Goal: Transaction & Acquisition: Purchase product/service

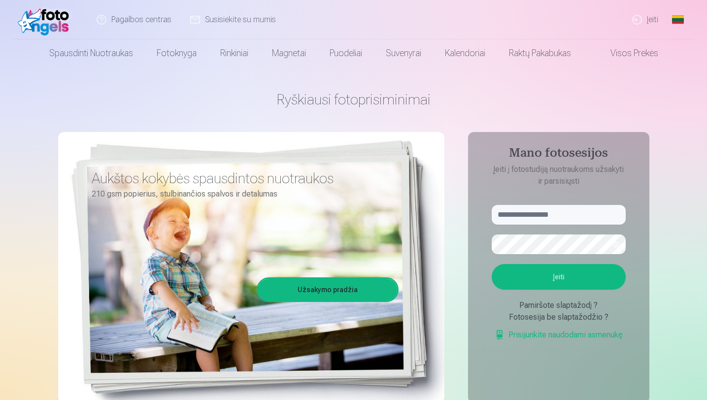
click at [655, 19] on link "Įeiti" at bounding box center [645, 19] width 45 height 39
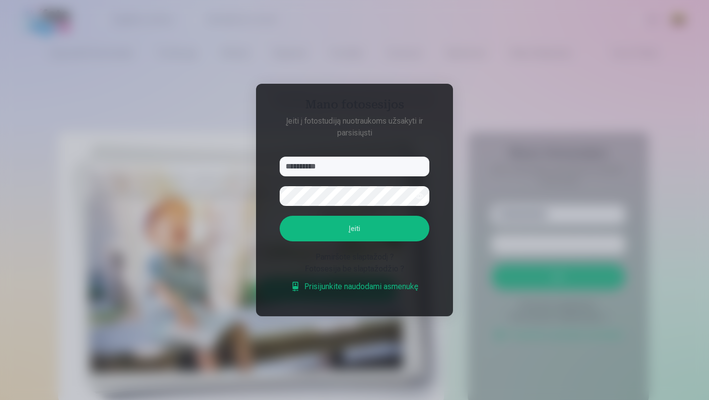
type input "**********"
click at [415, 195] on button "button" at bounding box center [419, 196] width 19 height 19
click at [324, 229] on button "Įeiti" at bounding box center [355, 229] width 150 height 26
drag, startPoint x: 325, startPoint y: 162, endPoint x: 273, endPoint y: 168, distance: 52.5
click at [273, 168] on form "**********" at bounding box center [354, 230] width 169 height 146
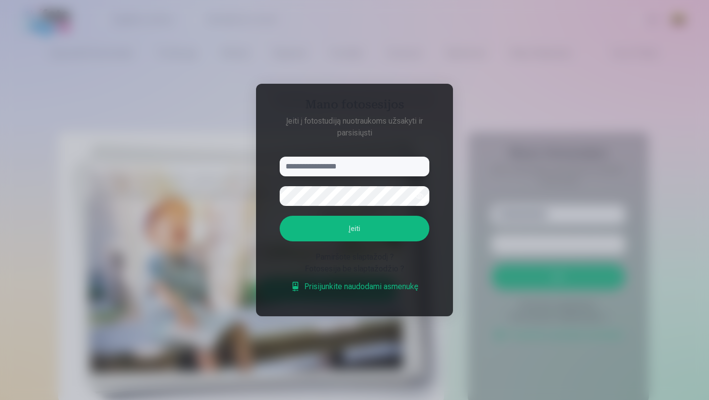
paste input "**********"
type input "**********"
click at [344, 232] on button "Įeiti" at bounding box center [355, 229] width 150 height 26
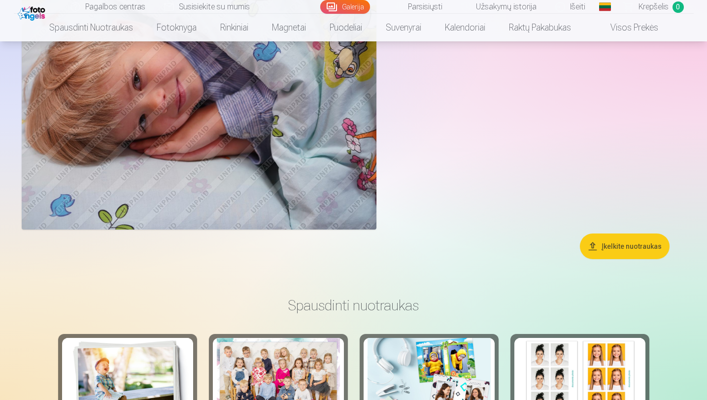
scroll to position [6784, 0]
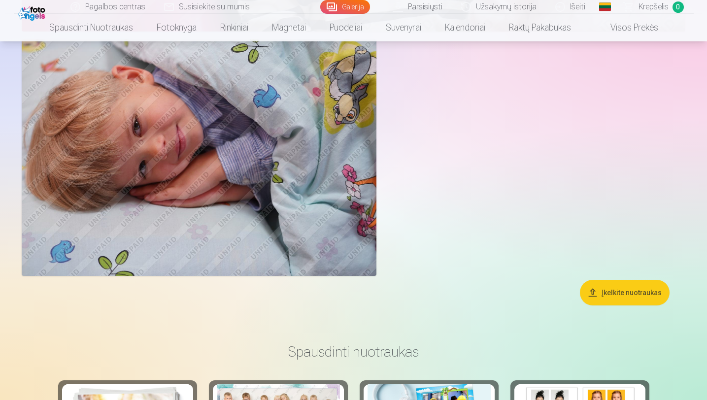
click at [620, 296] on button "Įkelkite nuotraukas" at bounding box center [625, 293] width 90 height 26
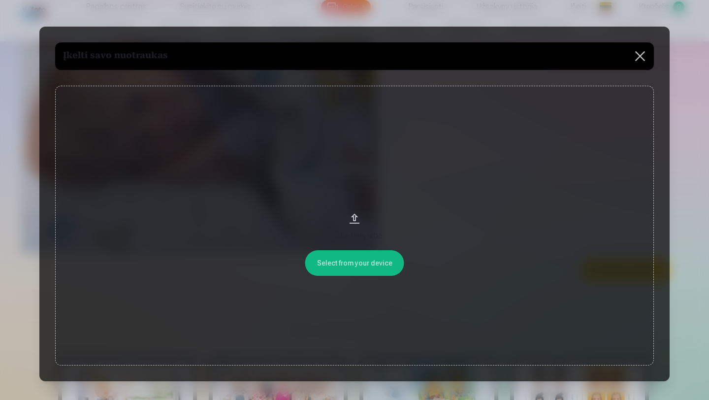
click at [642, 54] on button at bounding box center [640, 56] width 28 height 28
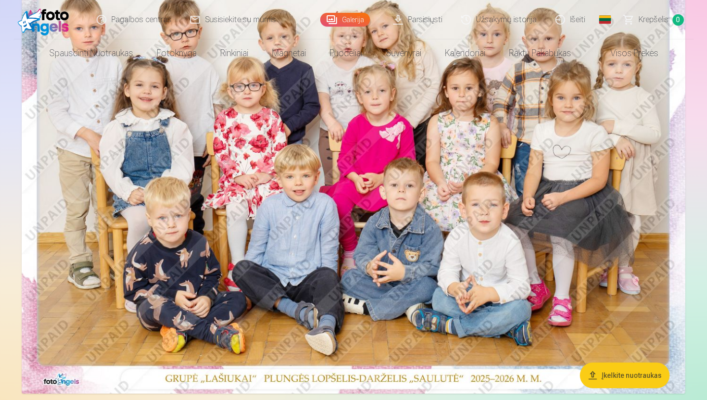
scroll to position [0, 0]
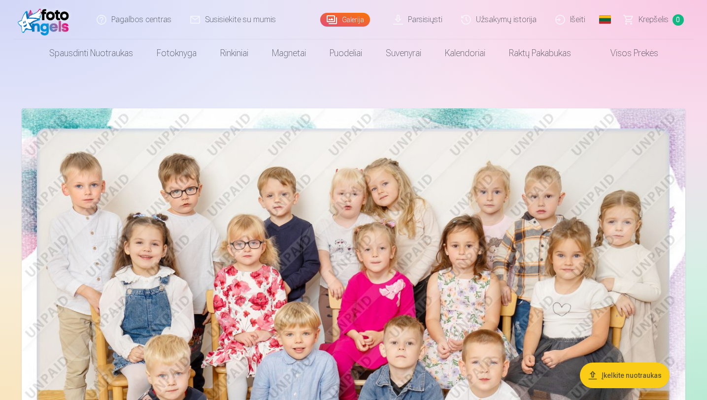
click at [499, 18] on link "Užsakymų istorija" at bounding box center [499, 19] width 94 height 39
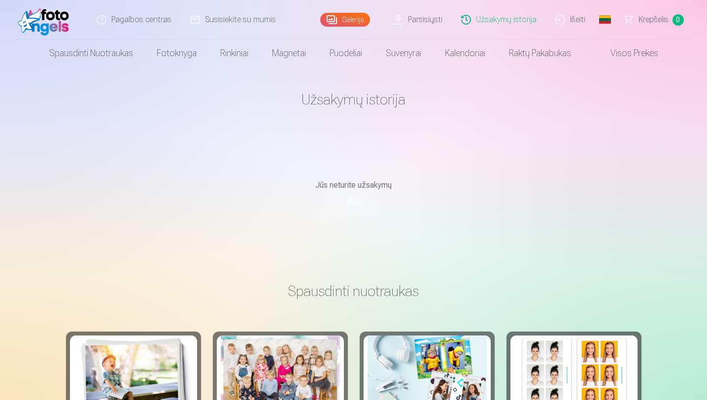
click at [344, 20] on link "Galerija" at bounding box center [345, 20] width 50 height 14
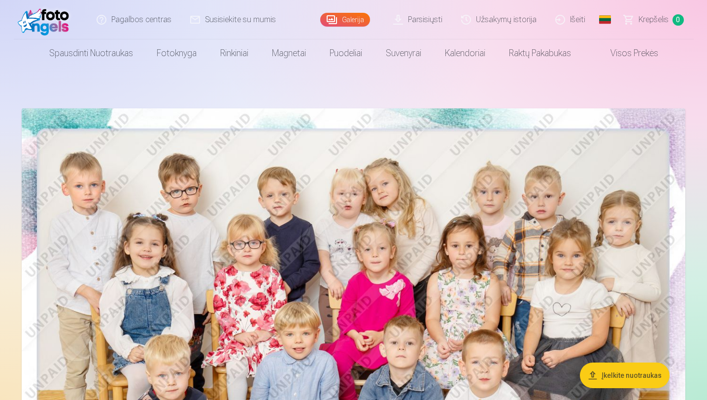
click at [624, 54] on link "Visos prekės" at bounding box center [626, 53] width 87 height 28
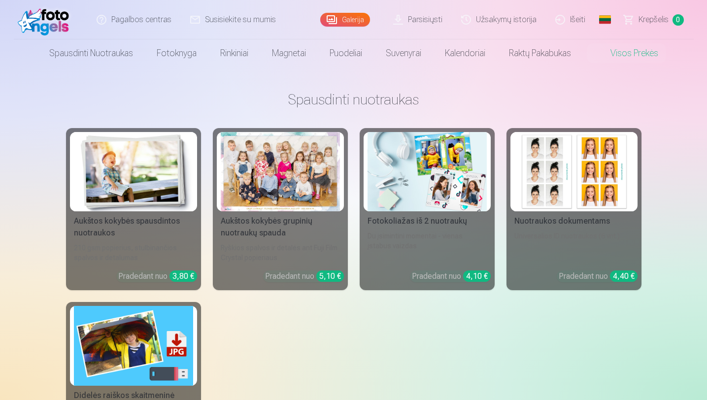
click at [300, 199] on div at bounding box center [280, 171] width 119 height 79
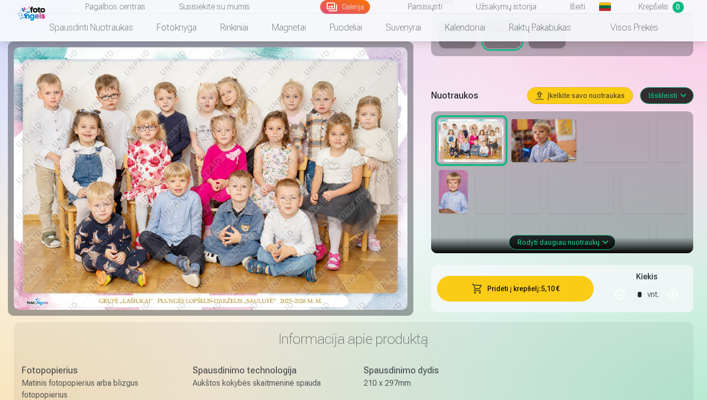
scroll to position [299, 0]
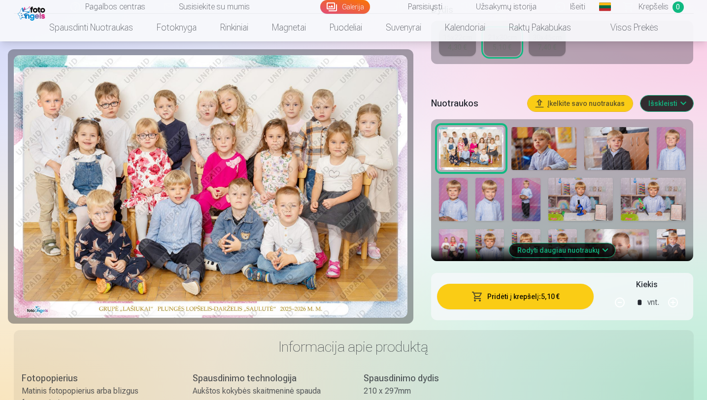
click at [482, 298] on span "button" at bounding box center [477, 297] width 12 height 10
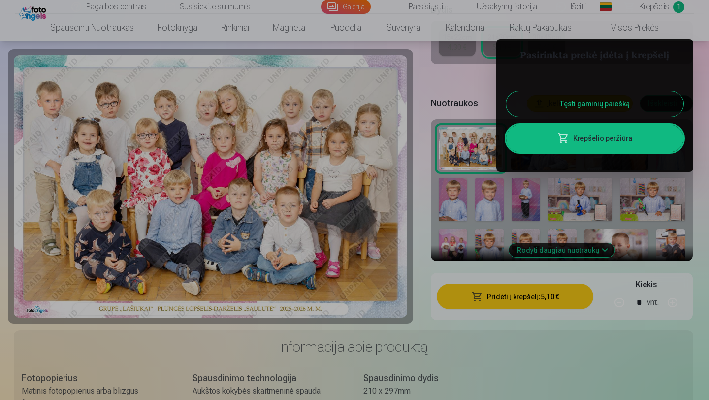
click at [410, 231] on div at bounding box center [354, 200] width 709 height 400
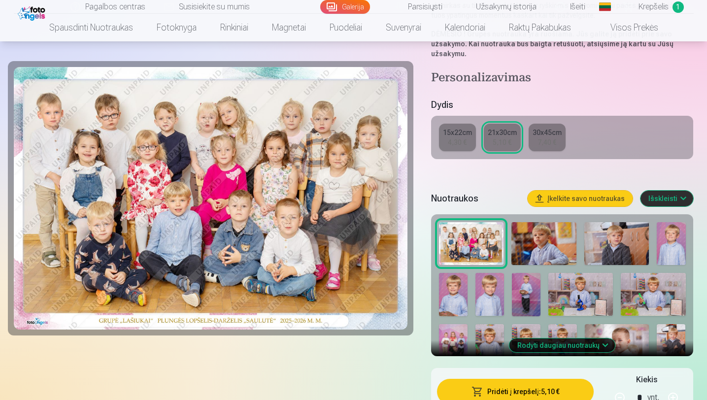
scroll to position [206, 0]
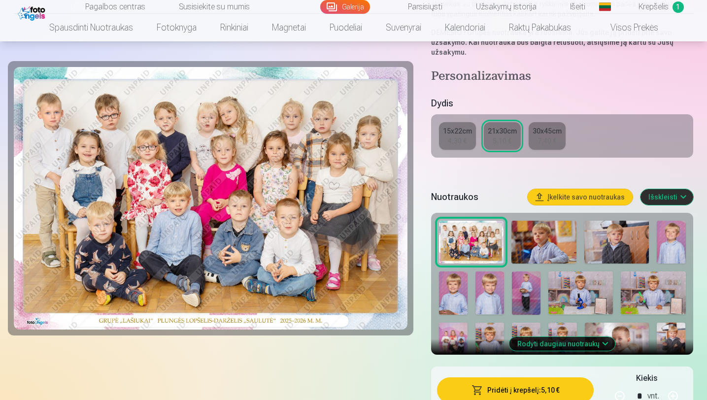
click at [538, 232] on img at bounding box center [543, 242] width 65 height 43
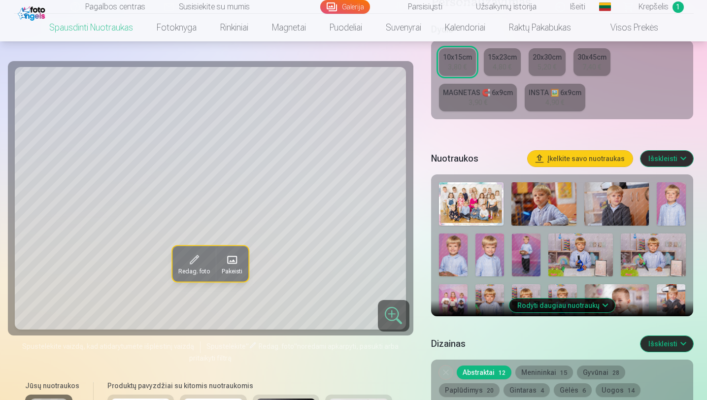
scroll to position [234, 0]
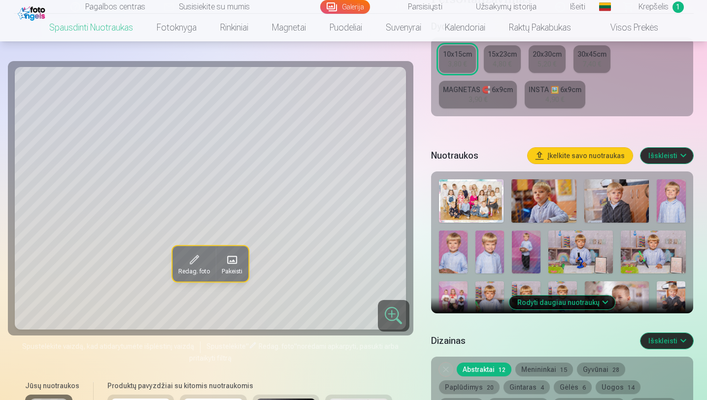
click at [597, 302] on button "Rodyti daugiau nuotraukų" at bounding box center [562, 302] width 106 height 14
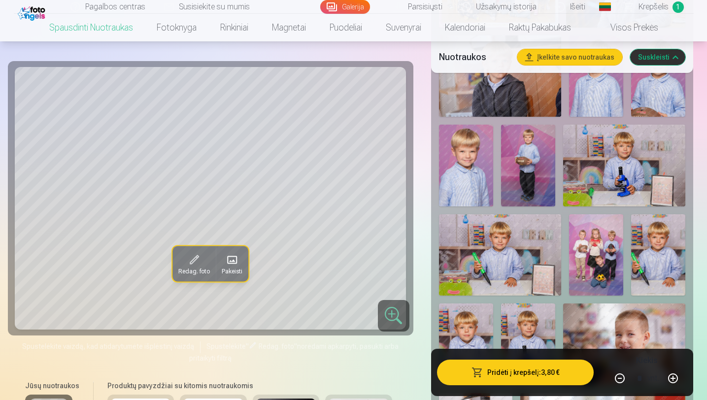
scroll to position [470, 0]
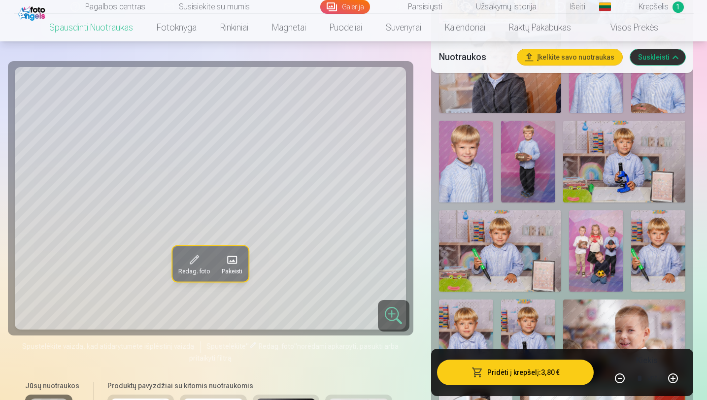
click at [595, 260] on img at bounding box center [596, 251] width 54 height 82
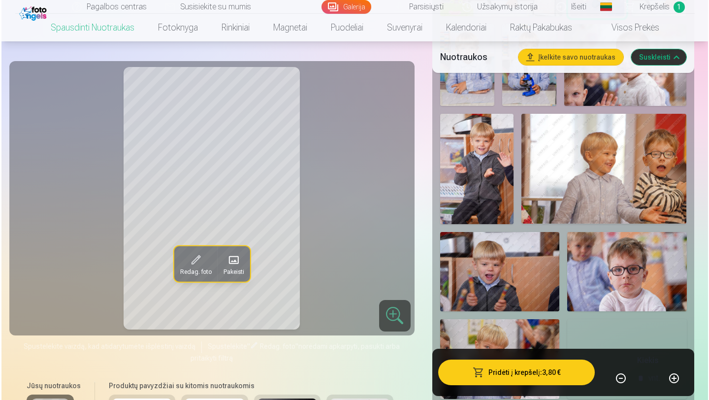
scroll to position [753, 0]
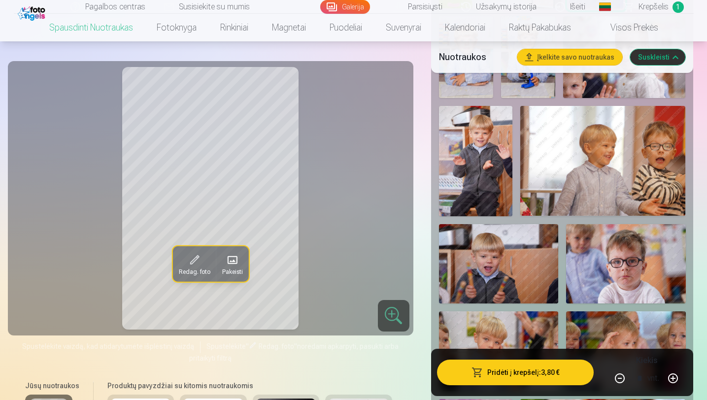
click at [532, 381] on button "Pridėti į krepšelį : 3,80 €" at bounding box center [515, 372] width 157 height 26
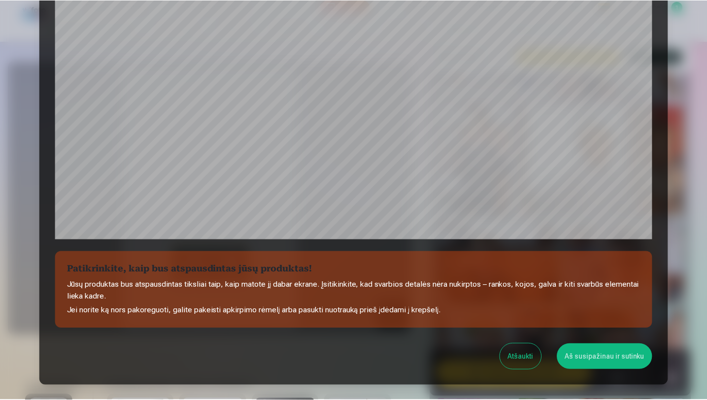
scroll to position [257, 0]
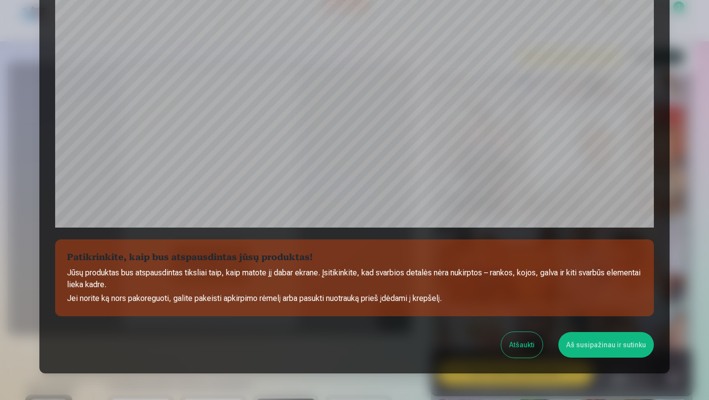
click at [605, 343] on button "Aš susipažinau ir sutinku" at bounding box center [606, 345] width 96 height 26
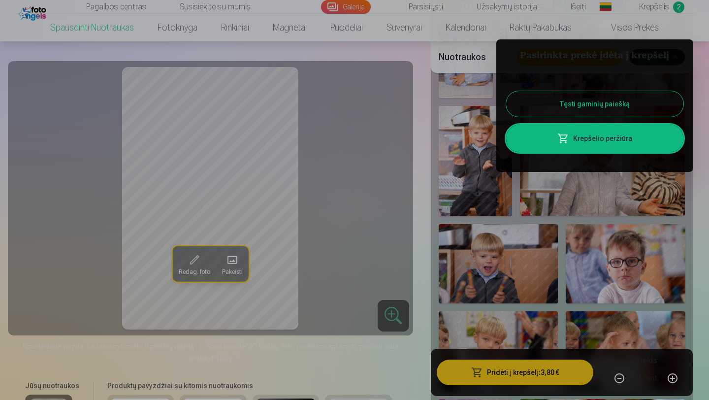
click at [564, 100] on button "Tęsti gaminių paiešką" at bounding box center [594, 104] width 177 height 26
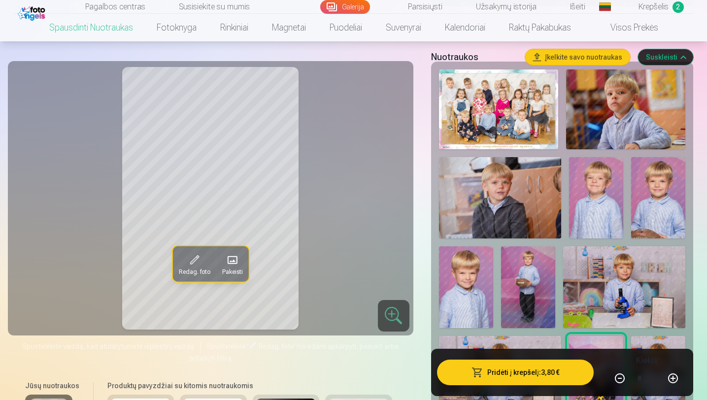
scroll to position [271, 0]
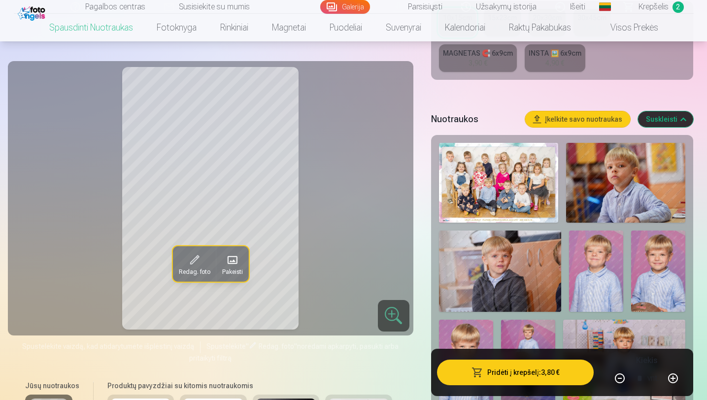
click at [525, 171] on img at bounding box center [498, 183] width 119 height 80
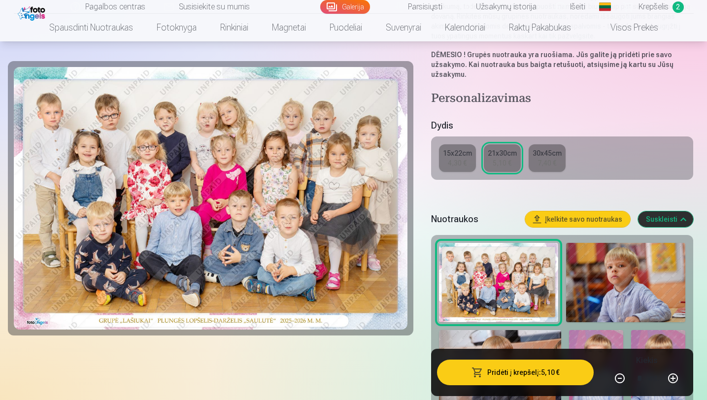
scroll to position [223, 0]
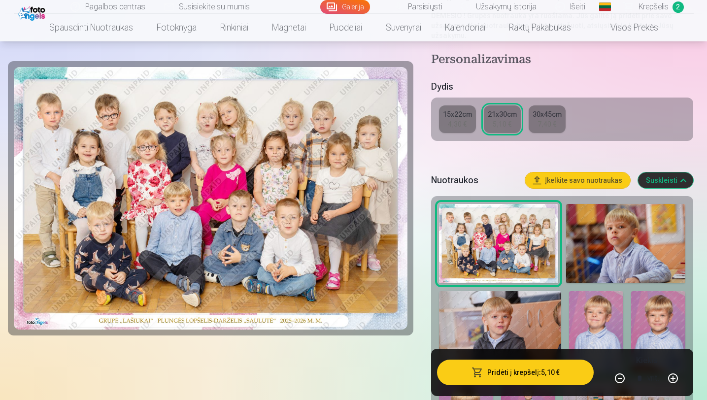
click at [601, 243] on img at bounding box center [626, 244] width 120 height 80
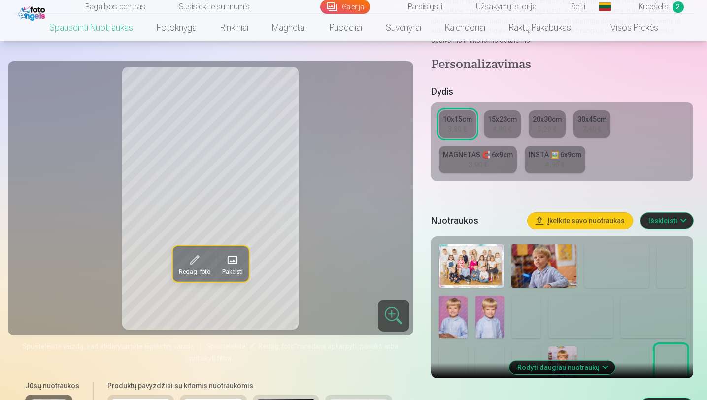
scroll to position [235, 0]
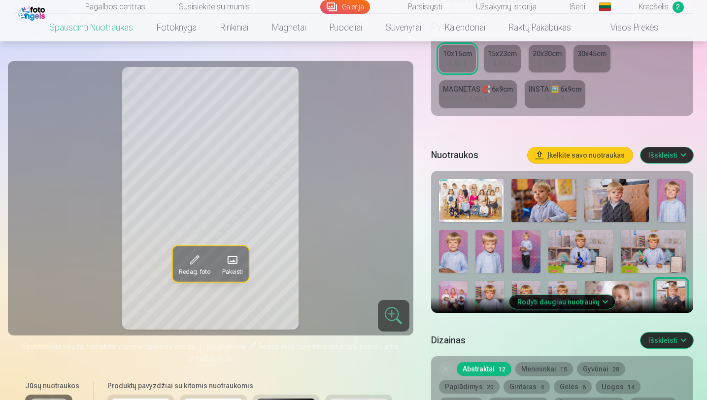
click at [561, 220] on img at bounding box center [543, 200] width 65 height 43
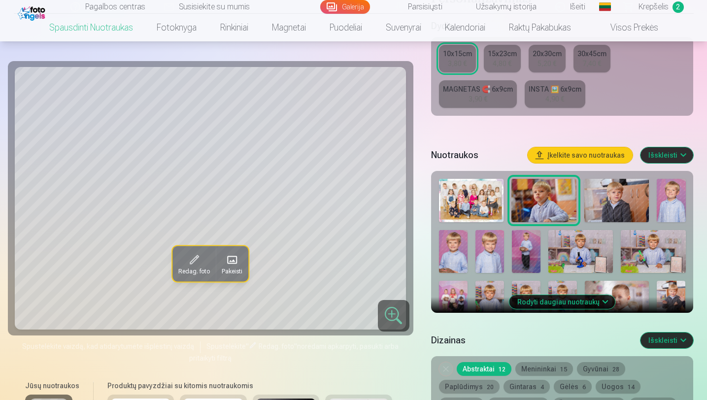
click at [621, 208] on img at bounding box center [616, 200] width 65 height 43
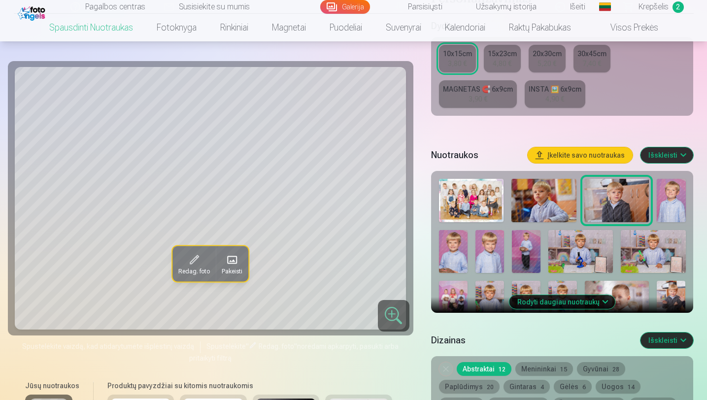
click at [663, 202] on img at bounding box center [670, 200] width 29 height 43
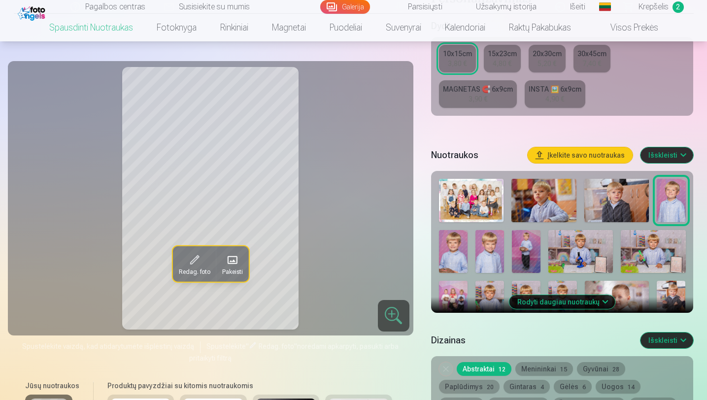
click at [452, 251] on img at bounding box center [453, 251] width 29 height 43
click at [486, 248] on img at bounding box center [489, 251] width 29 height 43
click at [519, 240] on img at bounding box center [526, 251] width 29 height 43
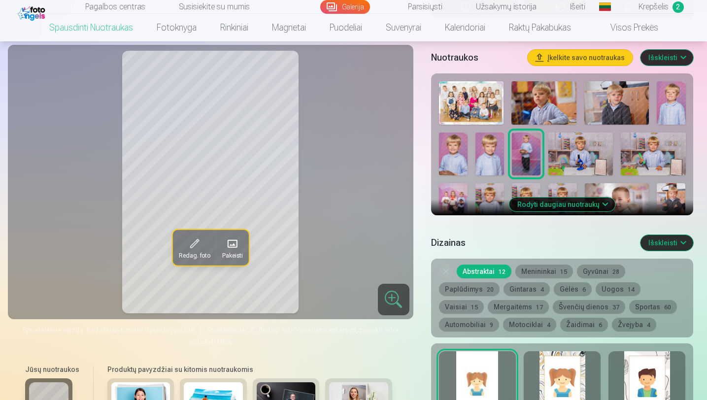
scroll to position [333, 0]
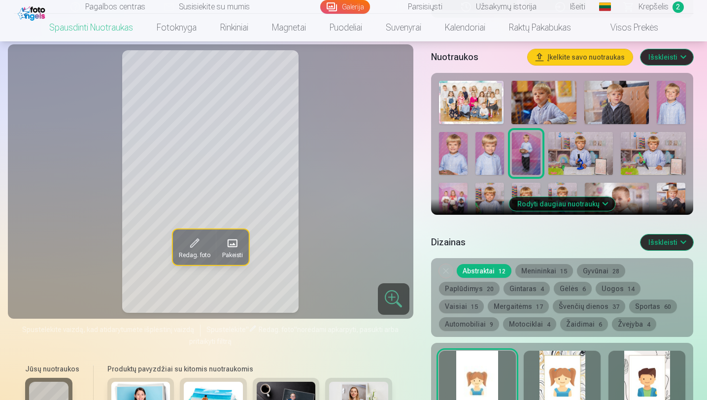
click at [555, 273] on button "Menininkai 15" at bounding box center [544, 271] width 58 height 14
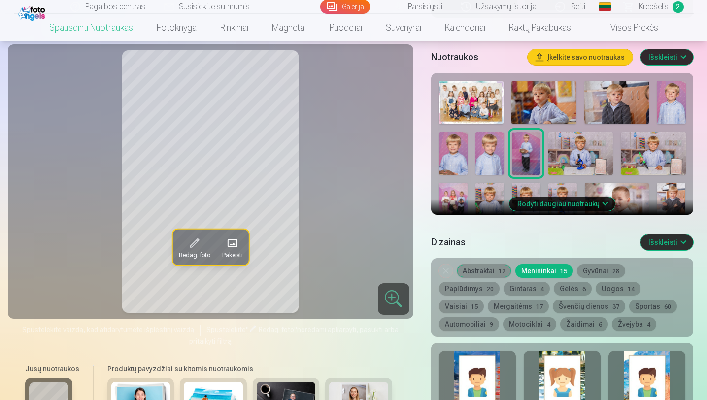
click at [539, 369] on div at bounding box center [561, 382] width 77 height 63
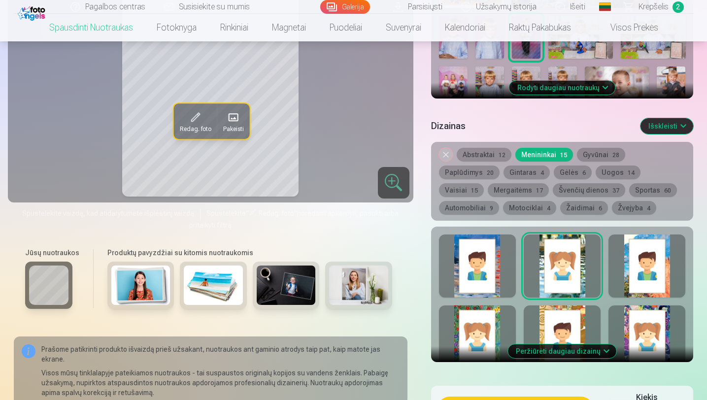
scroll to position [450, 0]
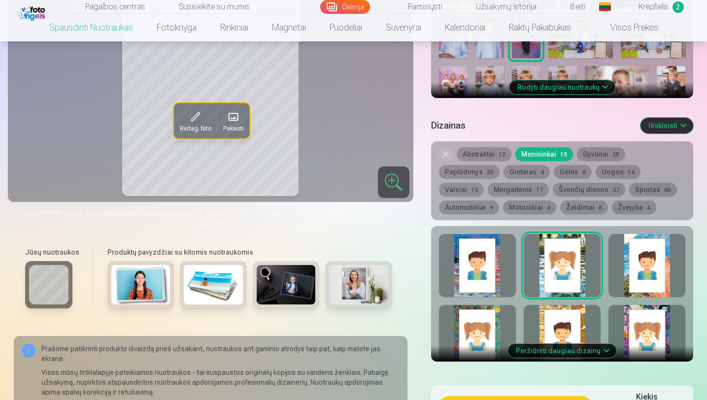
click at [551, 350] on button "Peržiūrėti daugiau dizainų" at bounding box center [562, 351] width 108 height 14
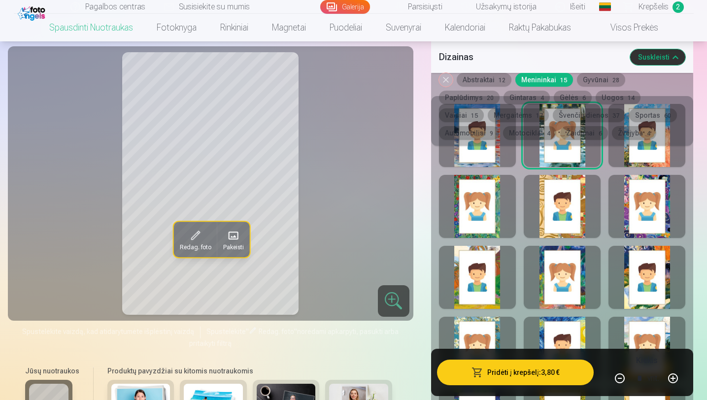
scroll to position [638, 0]
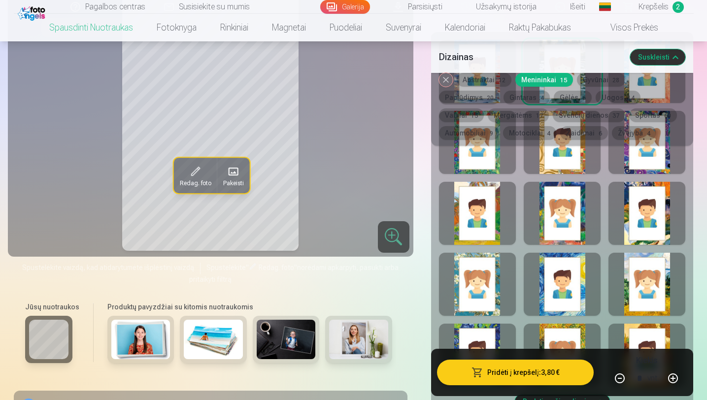
click at [552, 294] on div at bounding box center [561, 284] width 77 height 63
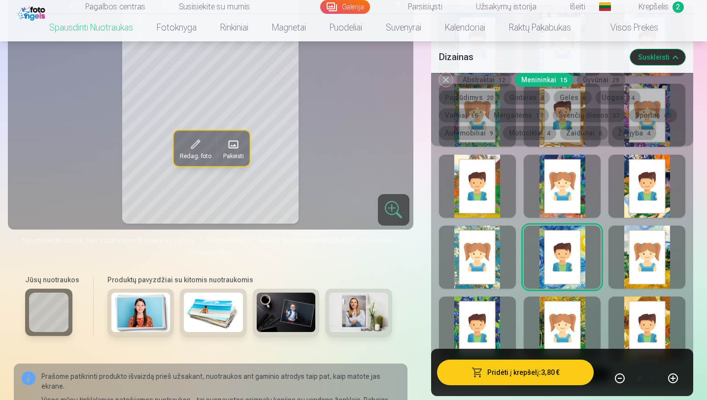
scroll to position [697, 0]
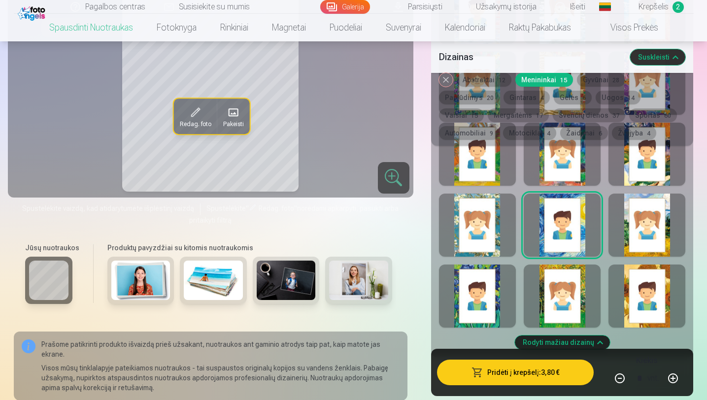
click at [553, 294] on div at bounding box center [561, 295] width 77 height 63
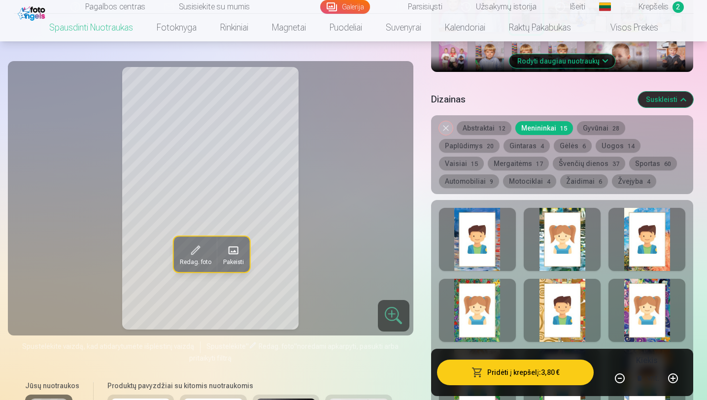
scroll to position [506, 0]
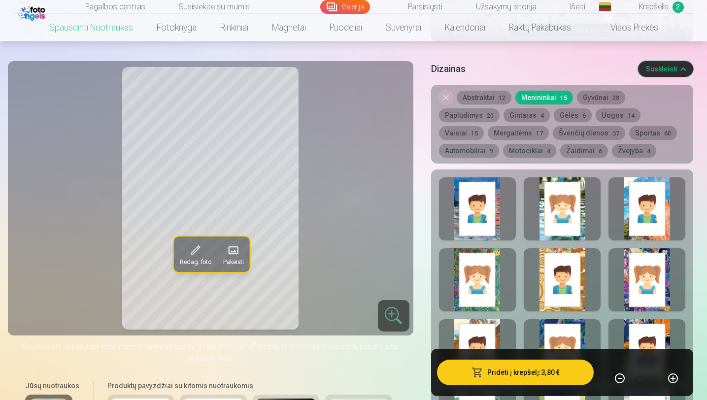
click at [612, 150] on button "Žvejyba 4" at bounding box center [634, 151] width 44 height 14
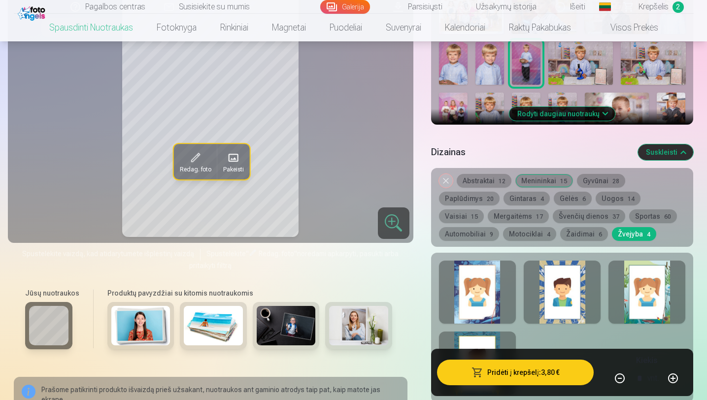
scroll to position [423, 0]
click at [474, 294] on div at bounding box center [477, 291] width 77 height 63
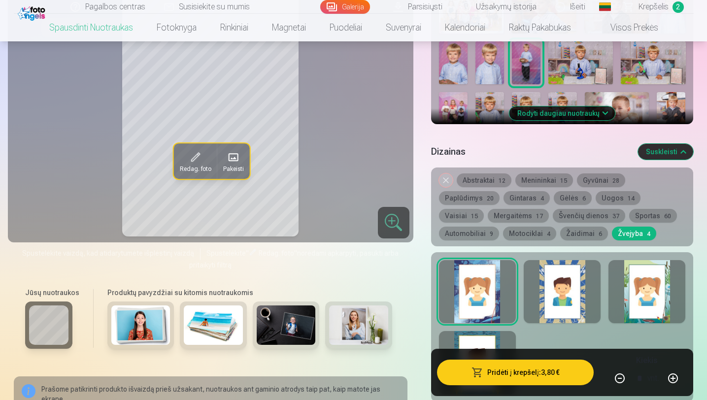
click at [545, 293] on div at bounding box center [561, 291] width 77 height 63
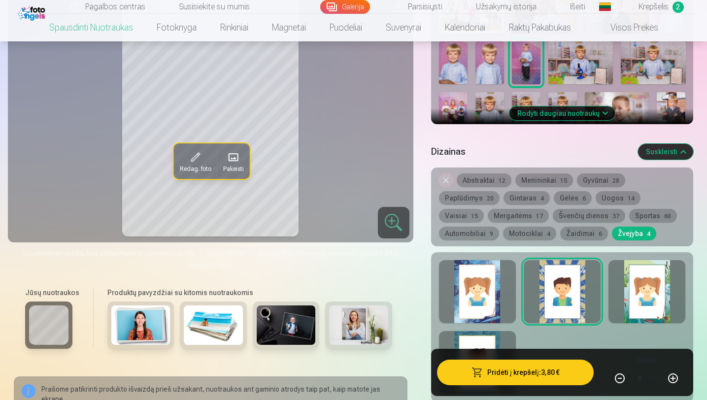
click at [629, 216] on button "Sportas 60" at bounding box center [653, 216] width 48 height 14
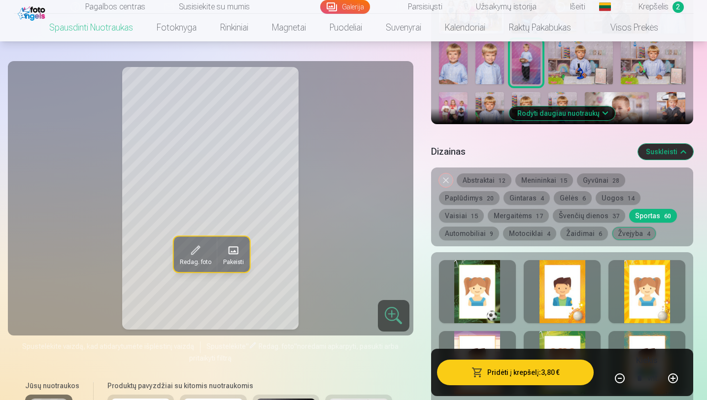
click at [489, 278] on div at bounding box center [477, 291] width 77 height 63
click at [555, 290] on div at bounding box center [561, 291] width 77 height 63
click at [630, 302] on div at bounding box center [646, 291] width 77 height 63
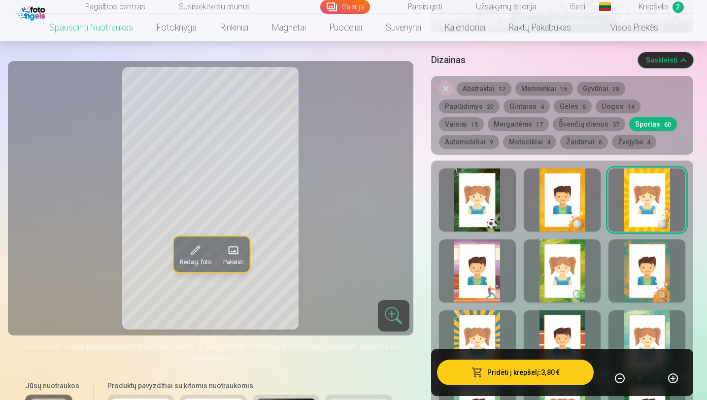
scroll to position [517, 0]
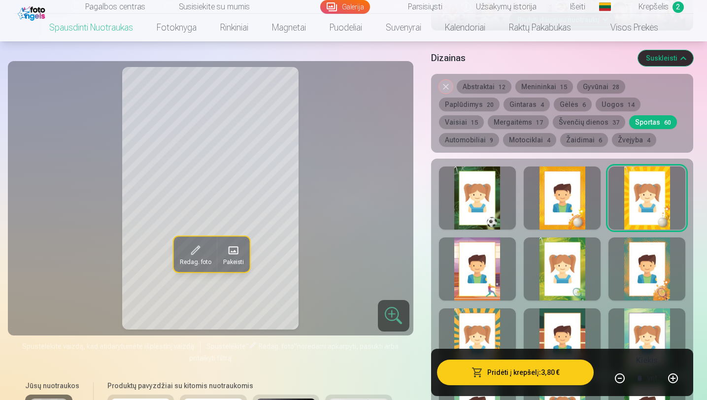
click at [493, 282] on div at bounding box center [477, 268] width 77 height 63
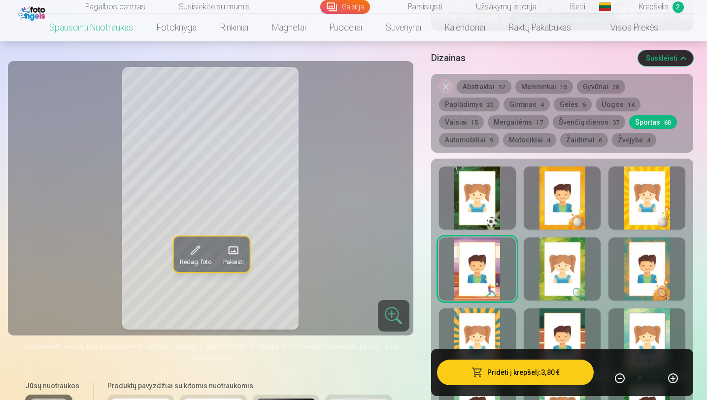
click at [546, 283] on div at bounding box center [561, 268] width 77 height 63
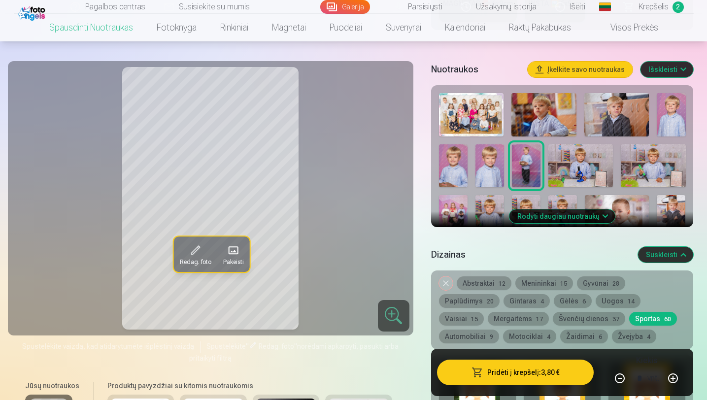
scroll to position [319, 0]
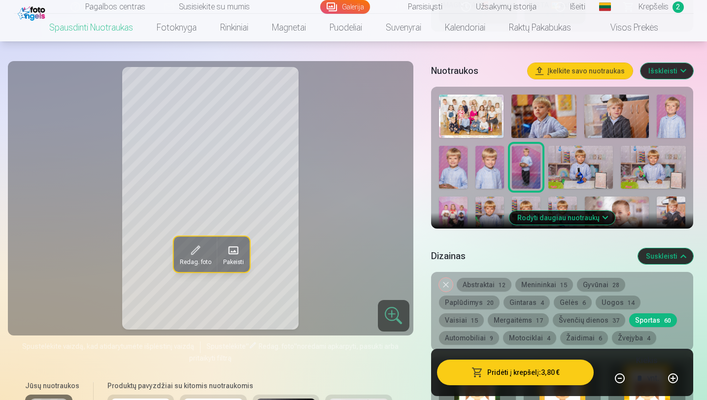
click at [497, 166] on img at bounding box center [489, 167] width 29 height 43
click at [448, 286] on button "Nuimkite dizainą" at bounding box center [446, 285] width 14 height 14
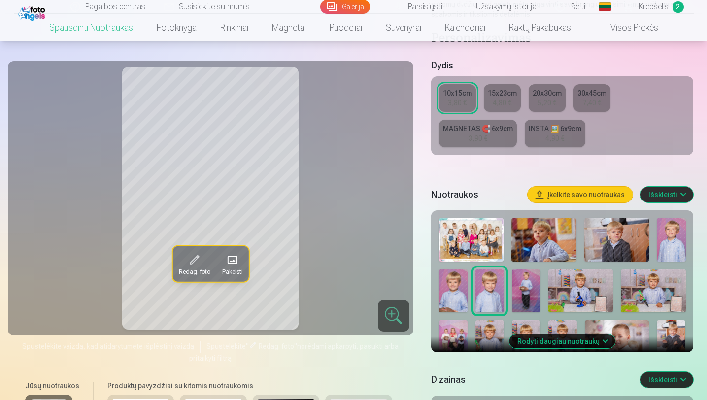
scroll to position [199, 0]
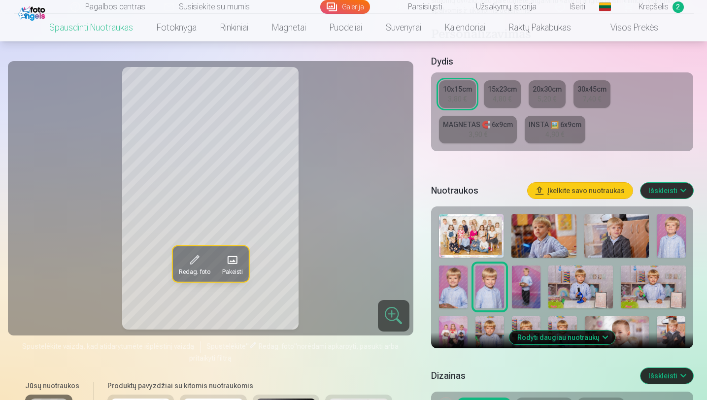
click at [450, 293] on img at bounding box center [453, 286] width 29 height 43
click at [592, 299] on img at bounding box center [580, 286] width 65 height 43
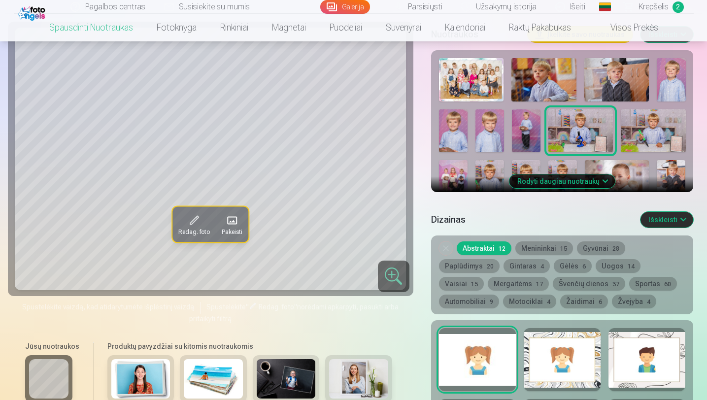
scroll to position [344, 0]
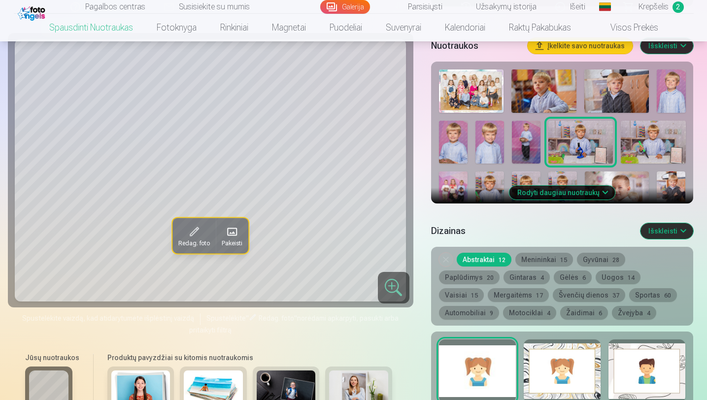
click at [560, 197] on button "Rodyti daugiau nuotraukų" at bounding box center [562, 193] width 106 height 14
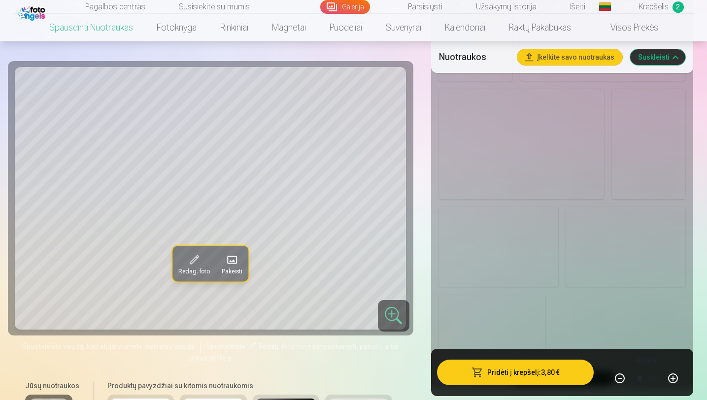
scroll to position [1182, 0]
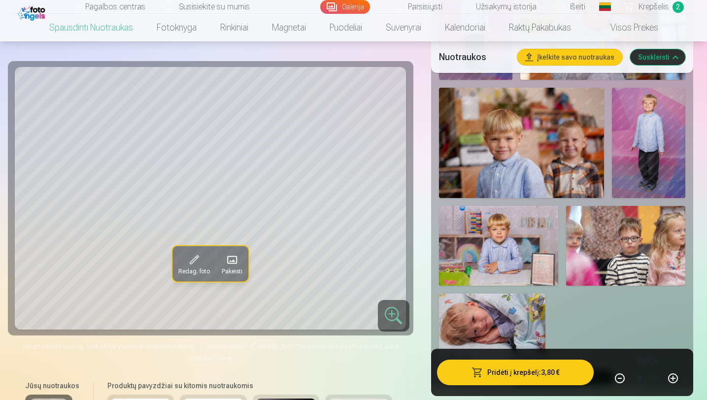
click at [517, 313] on img at bounding box center [492, 328] width 106 height 71
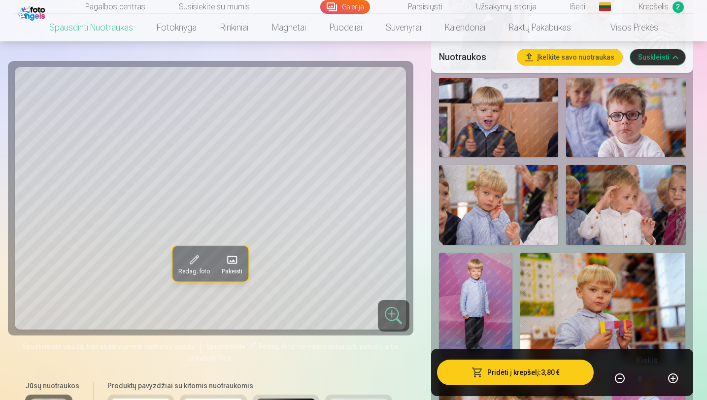
scroll to position [887, 0]
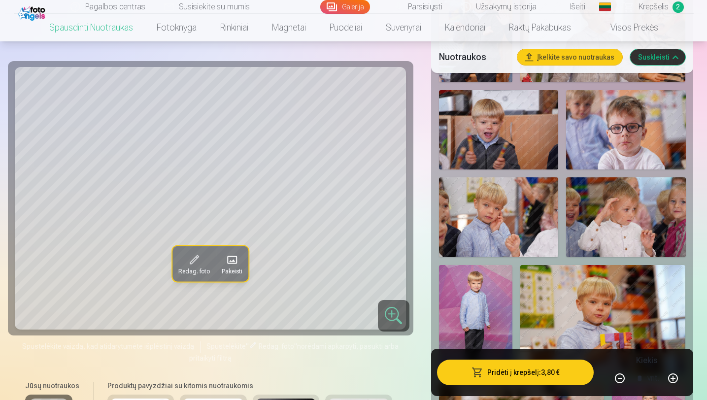
click at [535, 236] on img at bounding box center [498, 217] width 119 height 80
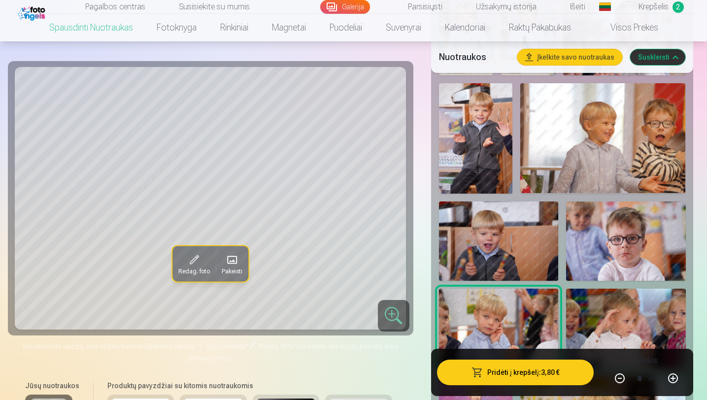
scroll to position [774, 0]
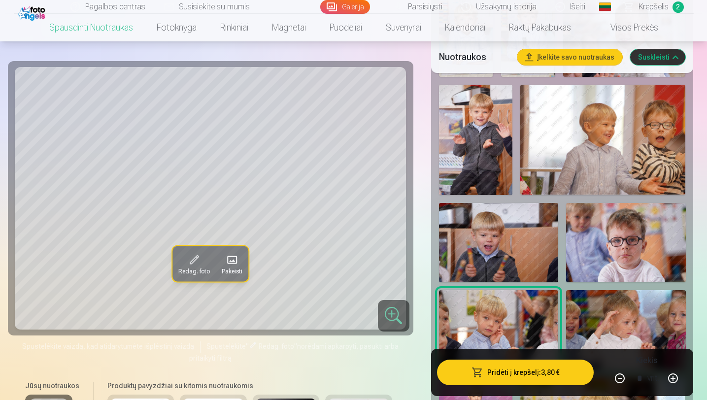
click at [534, 237] on img at bounding box center [498, 243] width 119 height 80
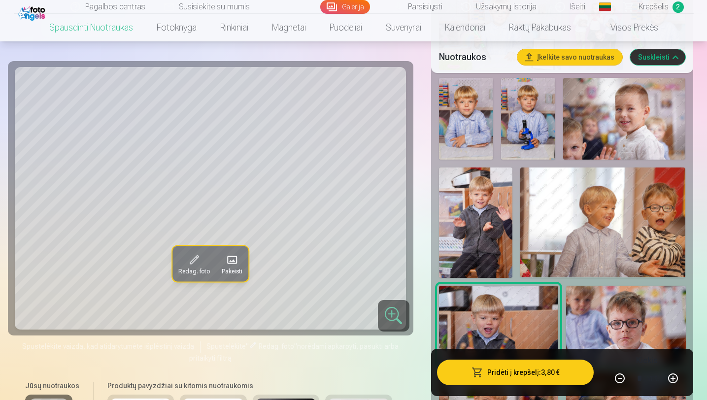
scroll to position [691, 0]
click at [603, 239] on img at bounding box center [602, 223] width 165 height 110
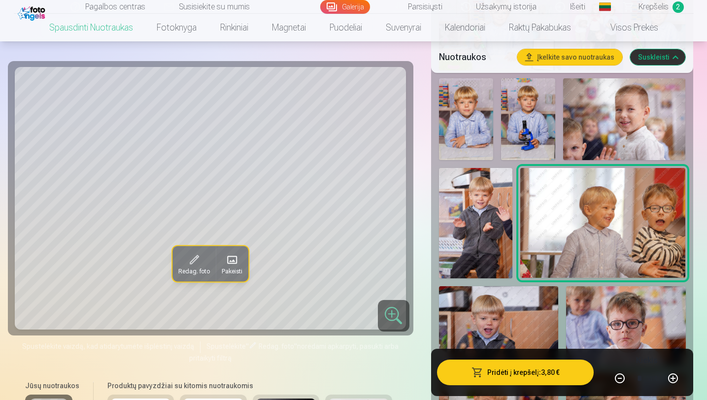
click at [617, 313] on img at bounding box center [625, 326] width 119 height 80
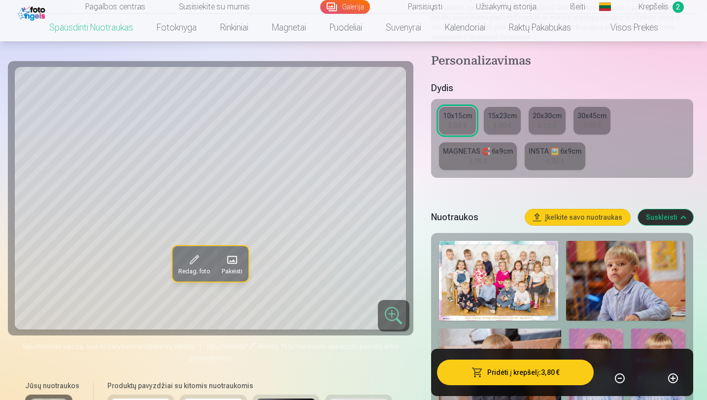
scroll to position [182, 0]
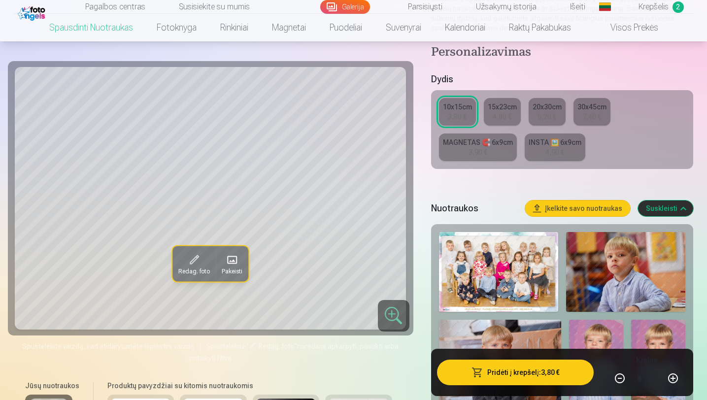
click at [538, 275] on img at bounding box center [498, 272] width 119 height 80
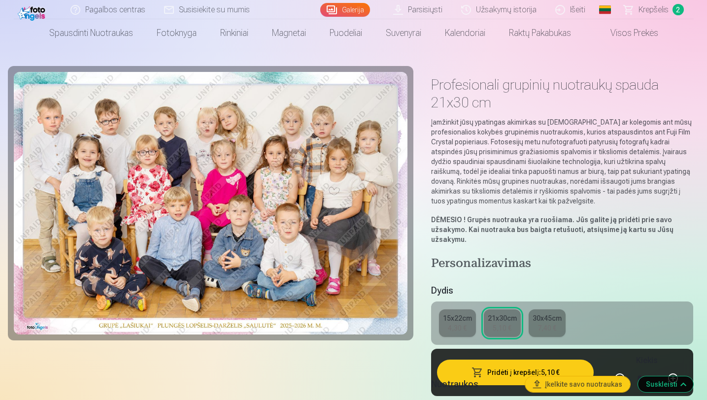
scroll to position [20, 0]
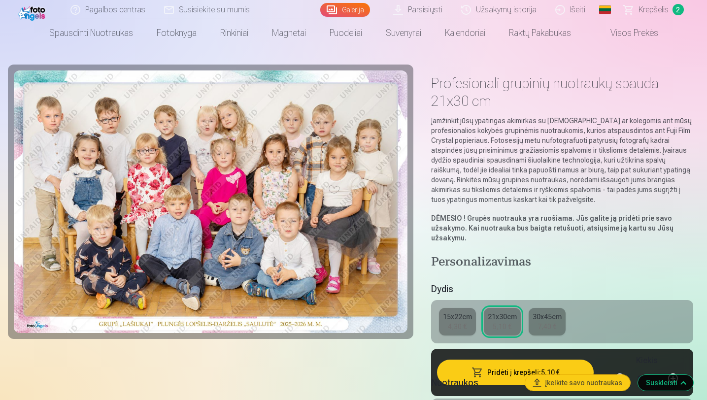
click at [337, 261] on img at bounding box center [210, 201] width 393 height 262
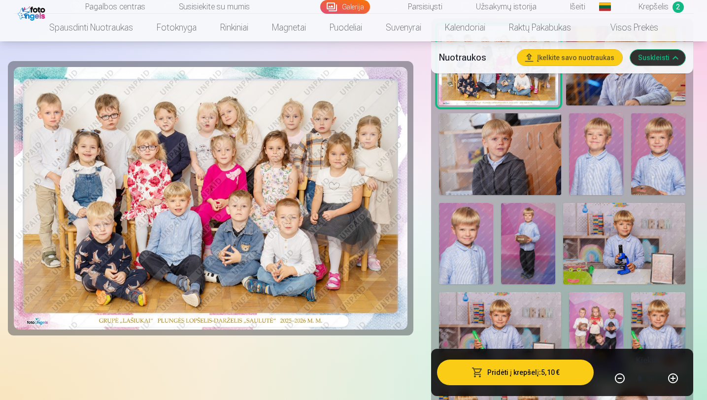
scroll to position [399, 0]
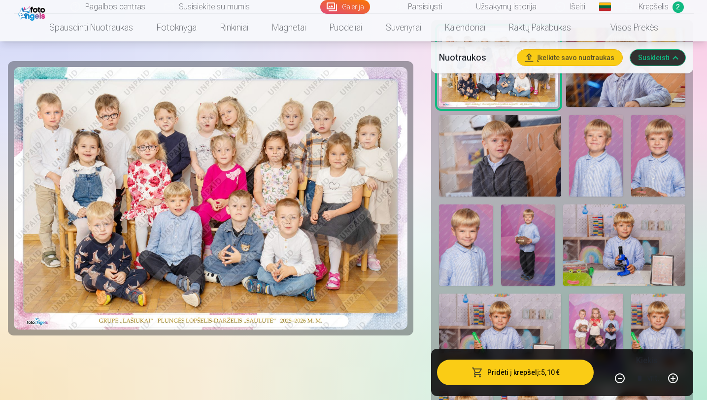
click at [554, 64] on button "Įkelkite savo nuotraukas" at bounding box center [569, 57] width 105 height 16
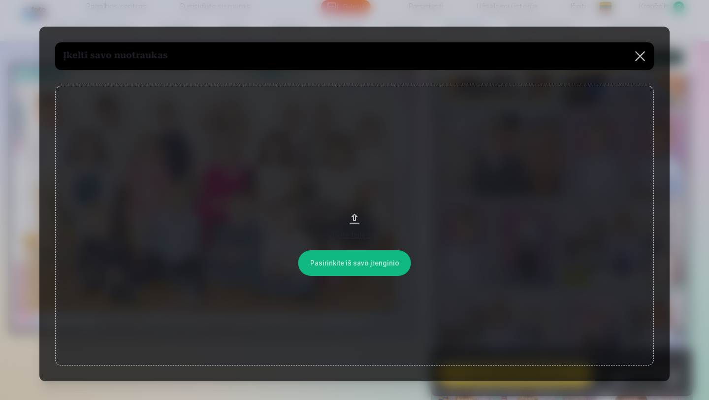
click at [642, 55] on button at bounding box center [640, 56] width 28 height 28
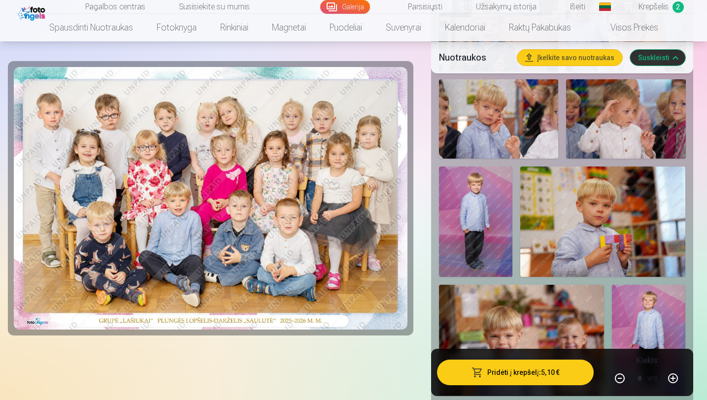
scroll to position [1004, 0]
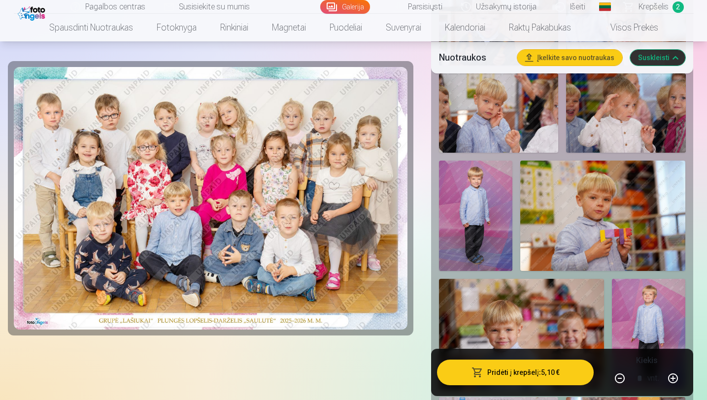
click at [600, 211] on img at bounding box center [602, 216] width 165 height 110
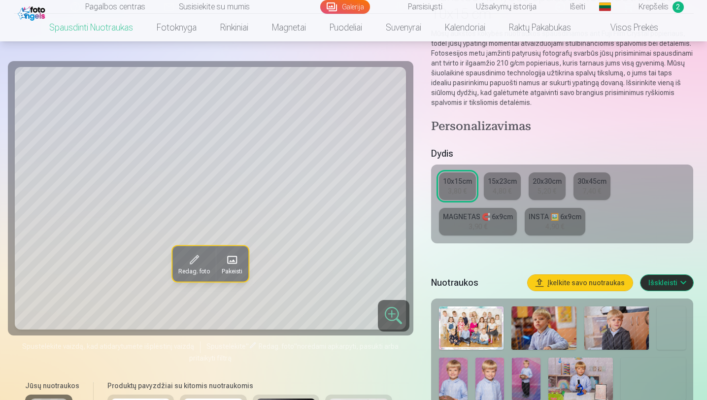
scroll to position [227, 0]
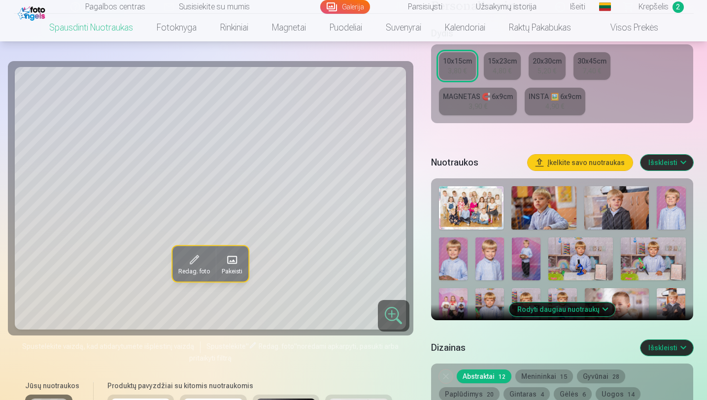
click at [538, 257] on img at bounding box center [526, 258] width 29 height 43
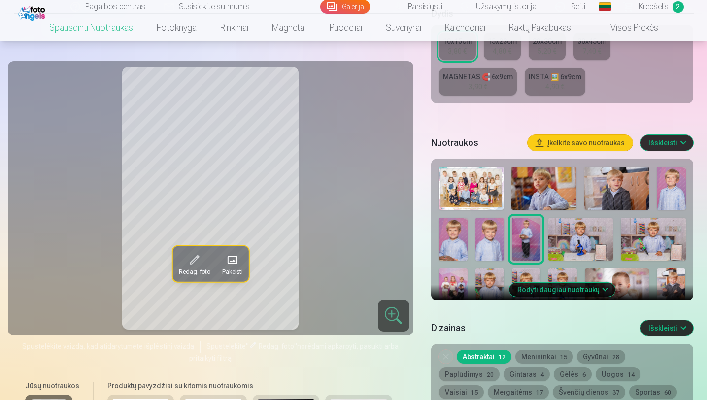
scroll to position [257, 0]
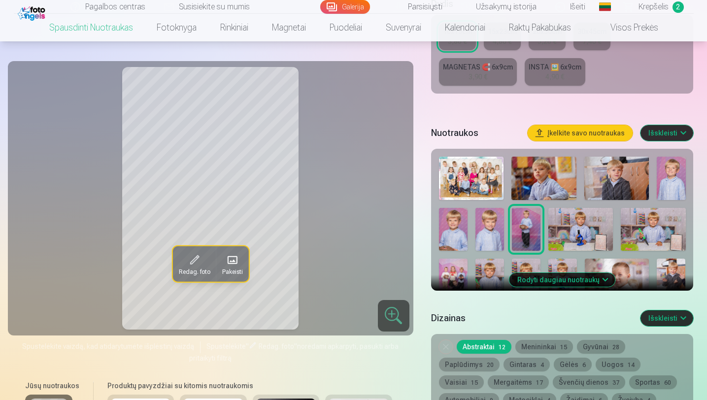
click at [550, 280] on button "Rodyti daugiau nuotraukų" at bounding box center [562, 280] width 106 height 14
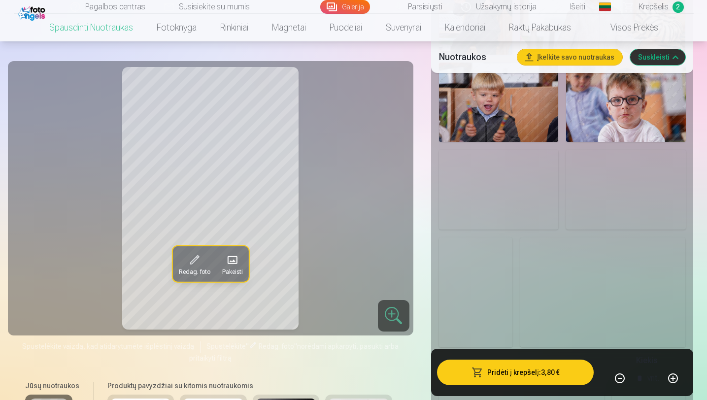
scroll to position [919, 0]
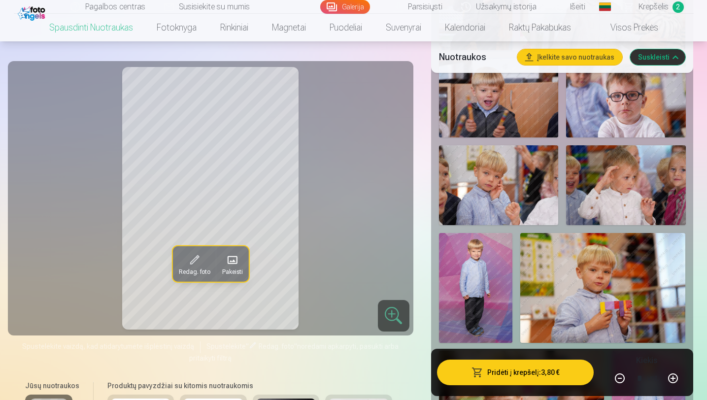
click at [483, 282] on img at bounding box center [475, 288] width 73 height 110
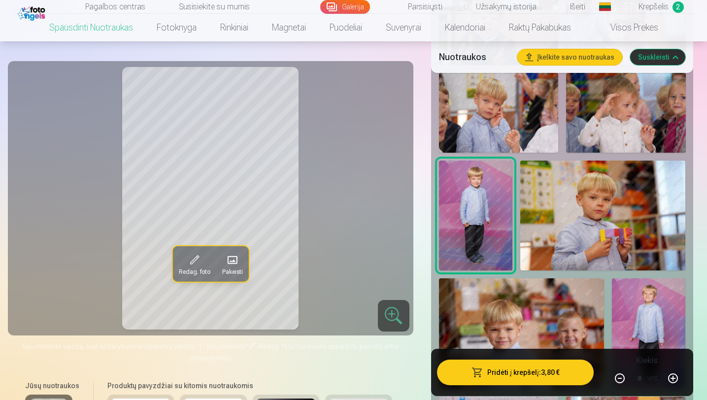
scroll to position [1029, 0]
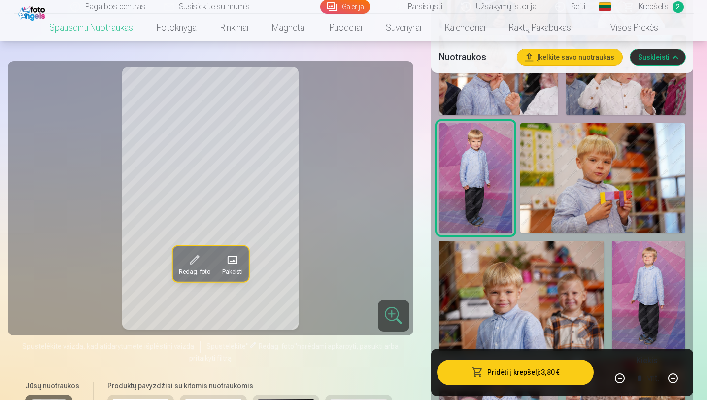
click at [672, 288] on img at bounding box center [648, 296] width 73 height 110
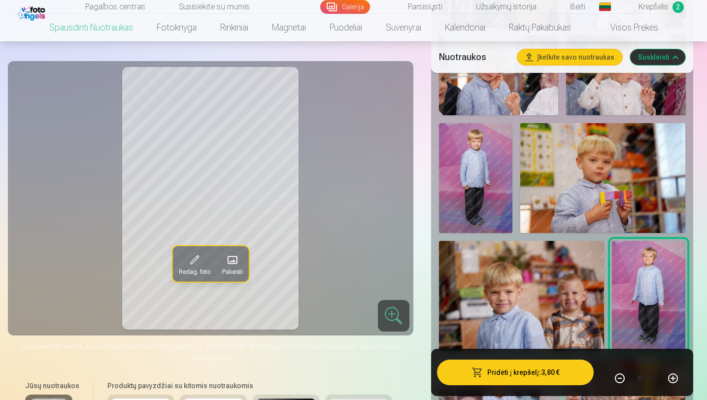
click at [443, 169] on img at bounding box center [475, 178] width 73 height 110
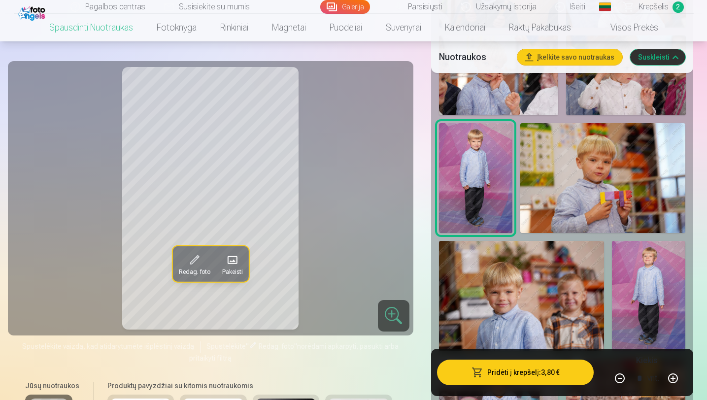
click at [645, 315] on img at bounding box center [648, 296] width 73 height 110
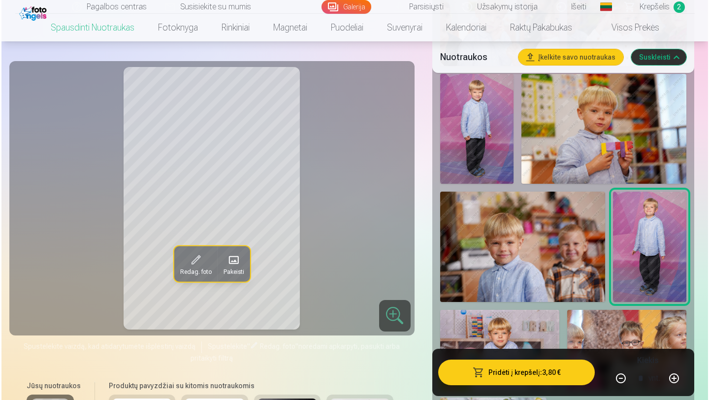
scroll to position [1095, 0]
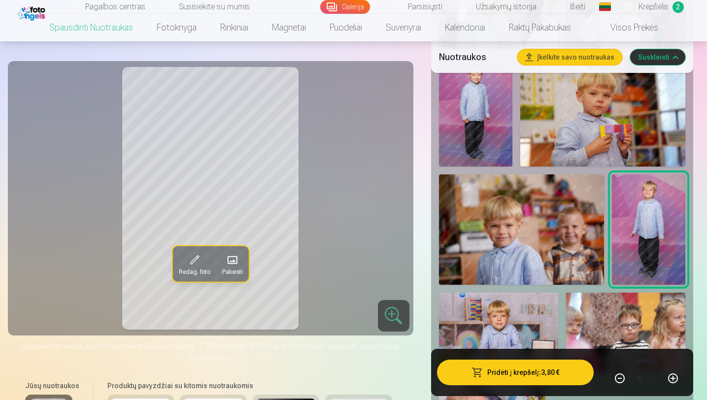
click at [506, 363] on button "Pridėti į krepšelį : 3,80 €" at bounding box center [515, 372] width 157 height 26
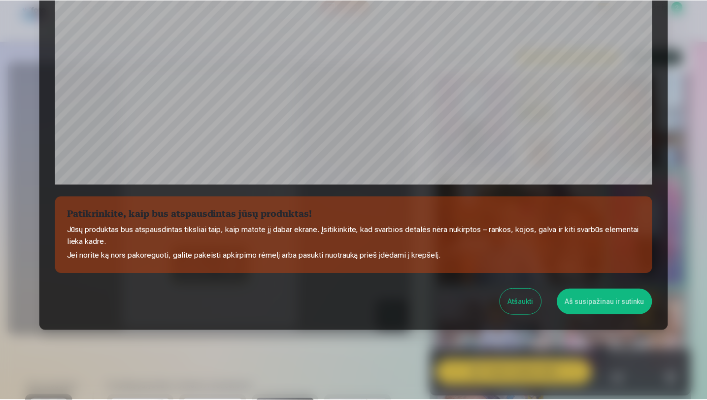
scroll to position [309, 0]
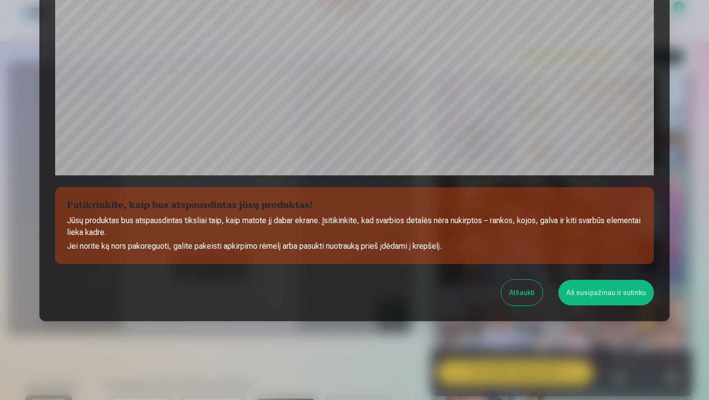
click at [589, 296] on button "Aš susipažinau ir sutinku" at bounding box center [606, 293] width 96 height 26
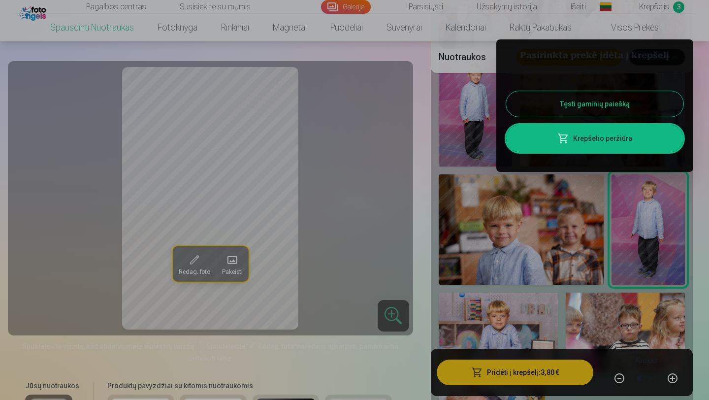
click at [511, 316] on div at bounding box center [354, 200] width 709 height 400
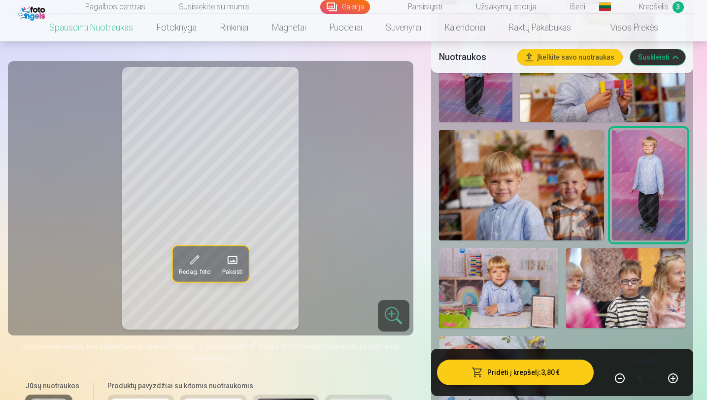
scroll to position [1152, 0]
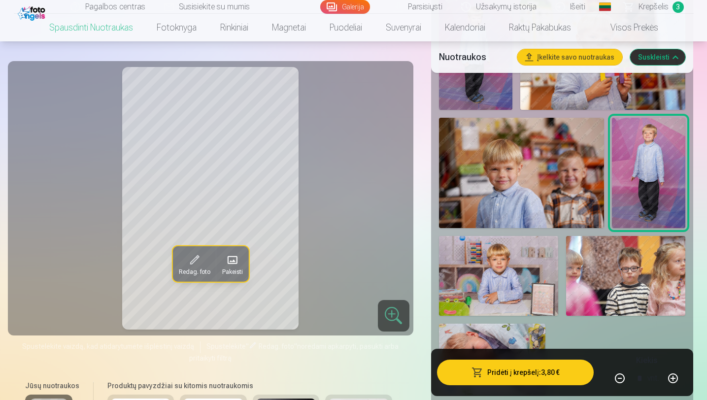
click at [511, 291] on img at bounding box center [498, 276] width 119 height 80
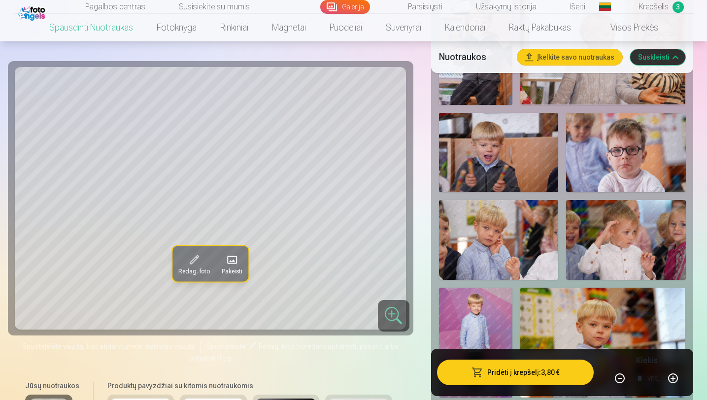
scroll to position [864, 0]
click at [546, 243] on img at bounding box center [498, 240] width 119 height 80
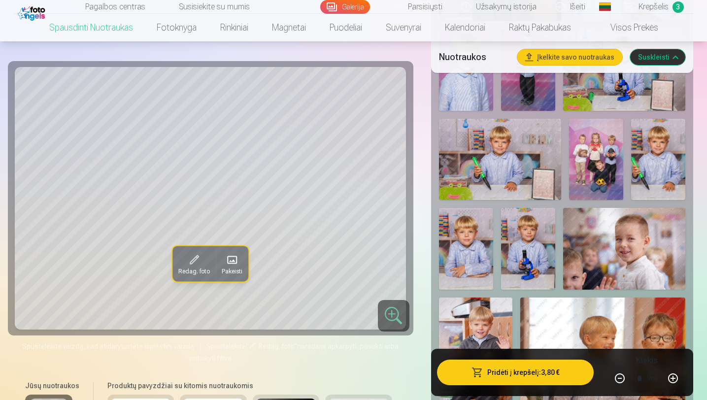
scroll to position [559, 0]
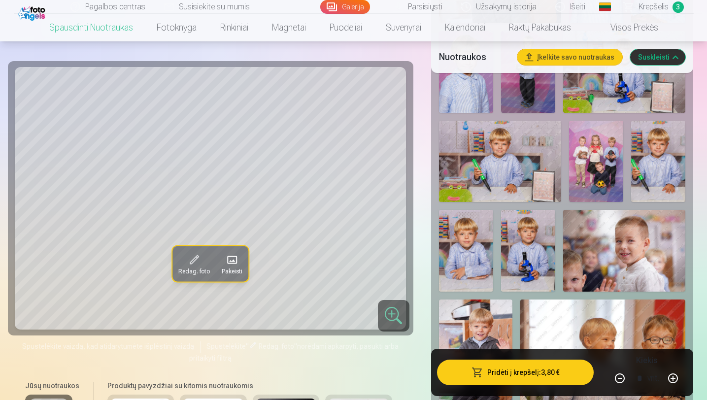
click at [501, 181] on img at bounding box center [500, 161] width 122 height 81
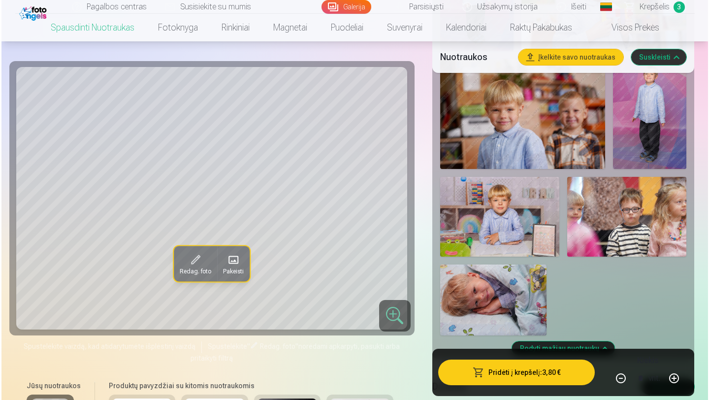
scroll to position [1210, 0]
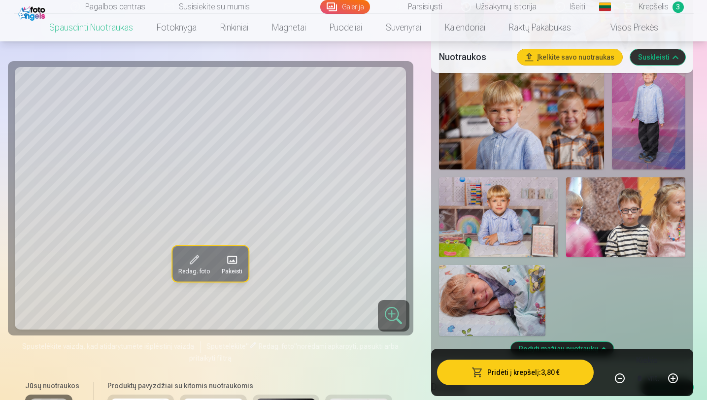
click at [502, 199] on img at bounding box center [498, 217] width 119 height 80
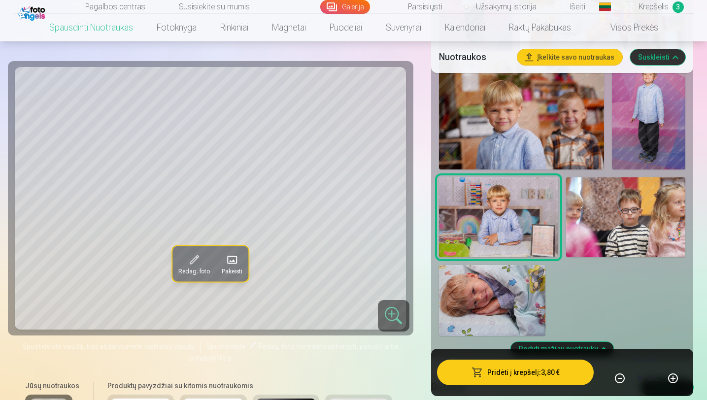
click at [521, 380] on button "Pridėti į krepšelį : 3,80 €" at bounding box center [515, 372] width 157 height 26
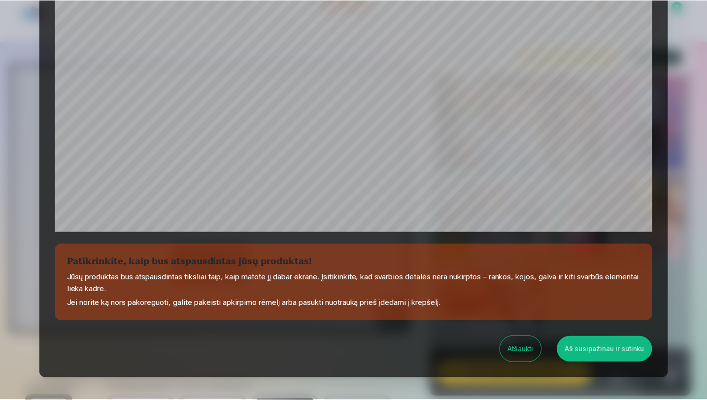
scroll to position [255, 0]
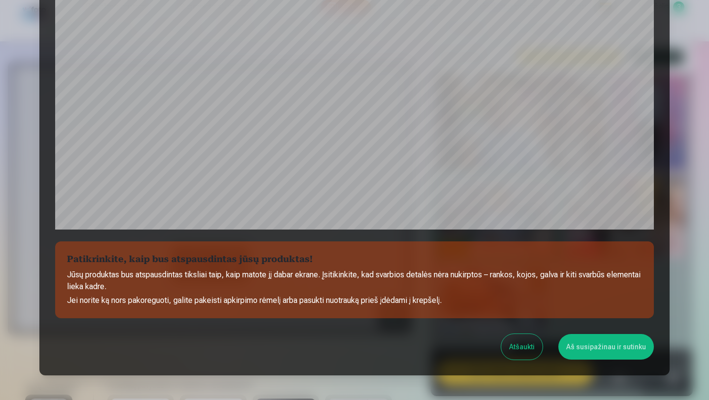
click at [612, 346] on button "Aš susipažinau ir sutinku" at bounding box center [606, 347] width 96 height 26
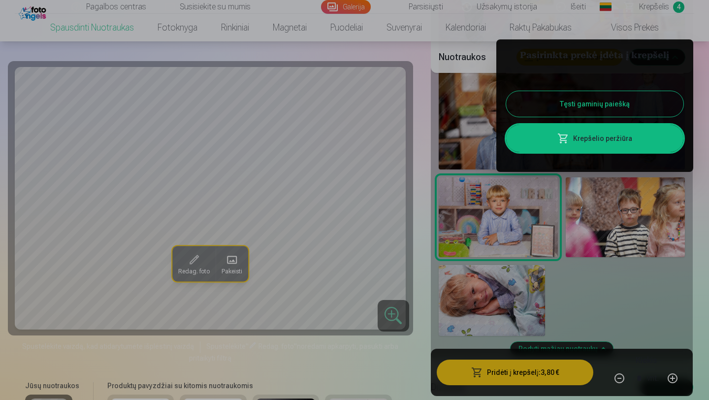
click at [605, 313] on div at bounding box center [354, 200] width 709 height 400
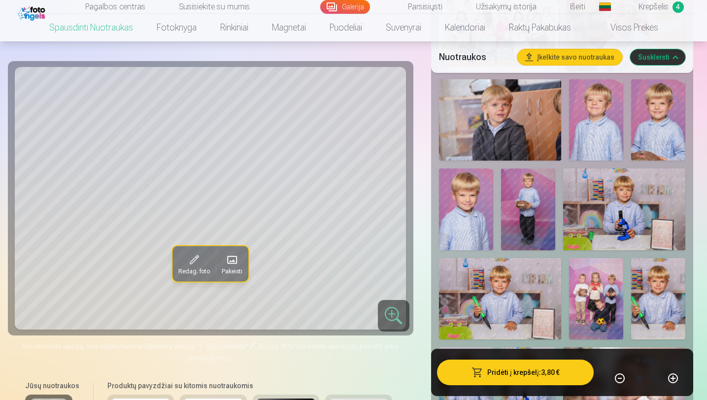
scroll to position [421, 0]
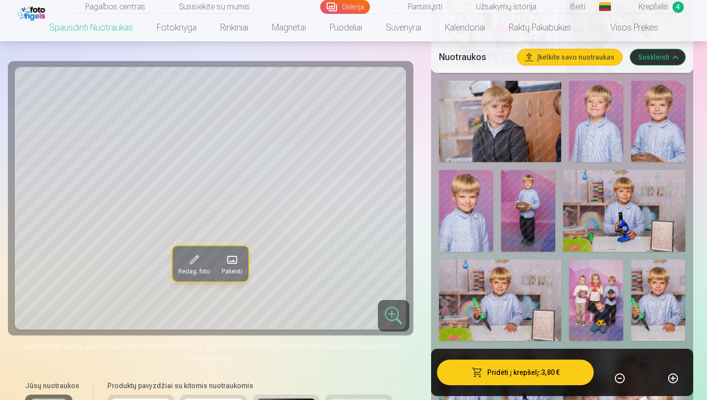
click at [667, 314] on img at bounding box center [658, 299] width 54 height 81
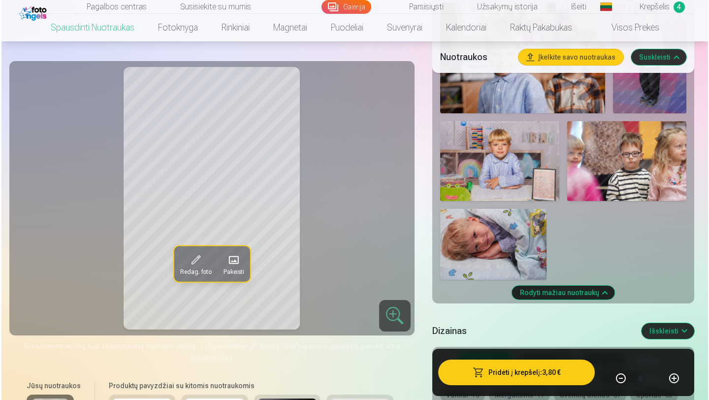
scroll to position [1290, 0]
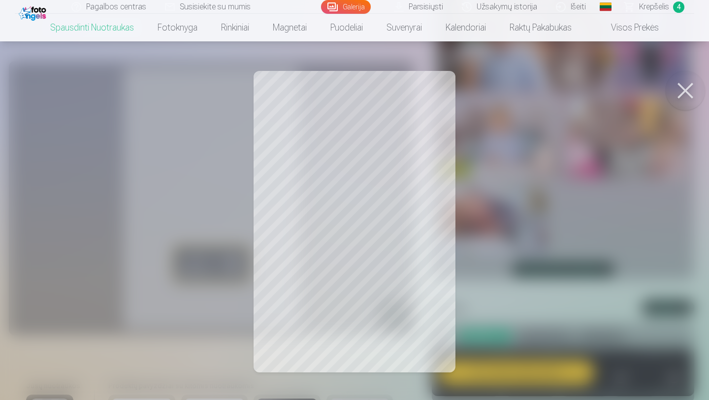
click at [686, 95] on button at bounding box center [685, 90] width 39 height 39
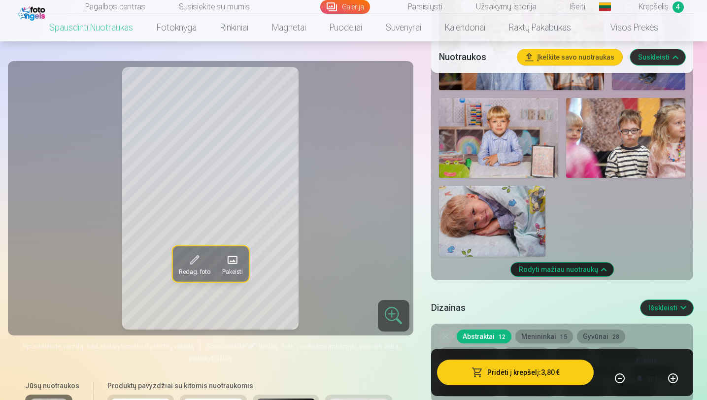
click at [495, 370] on button "Pridėti į krepšelį : 3,80 €" at bounding box center [515, 372] width 157 height 26
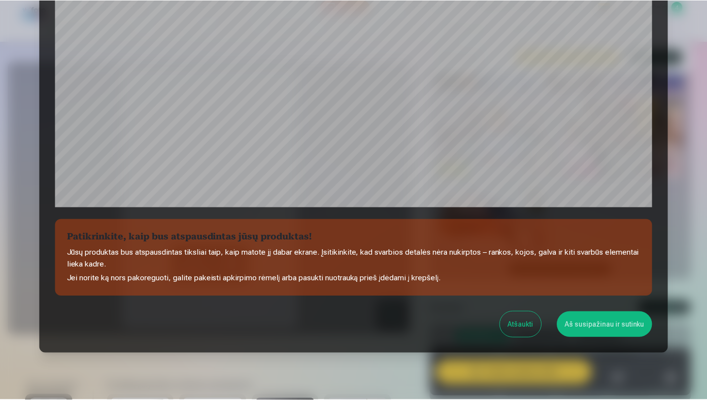
scroll to position [296, 0]
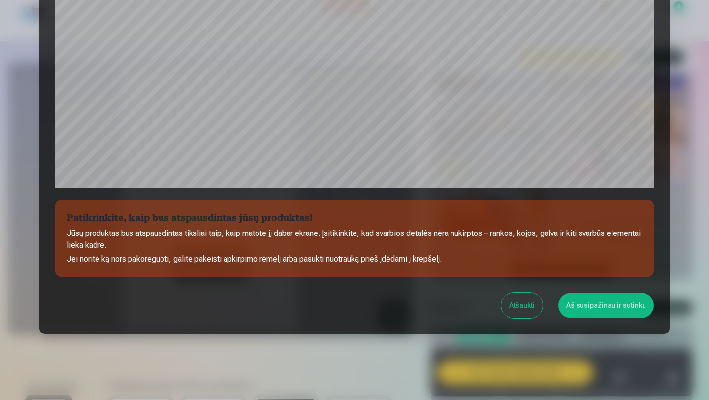
click at [589, 310] on button "Aš susipažinau ir sutinku" at bounding box center [606, 305] width 96 height 26
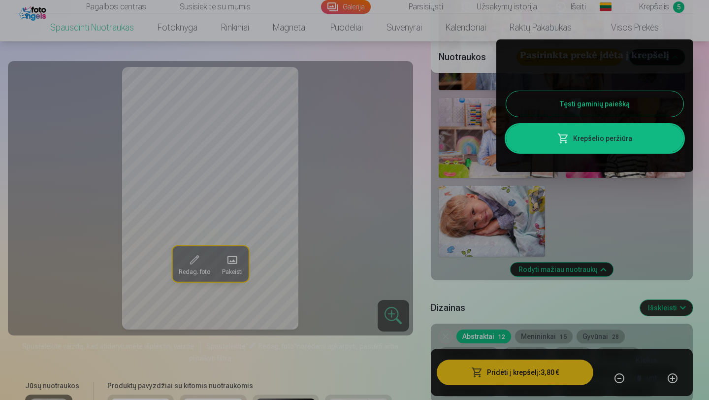
click at [648, 7] on div at bounding box center [354, 200] width 709 height 400
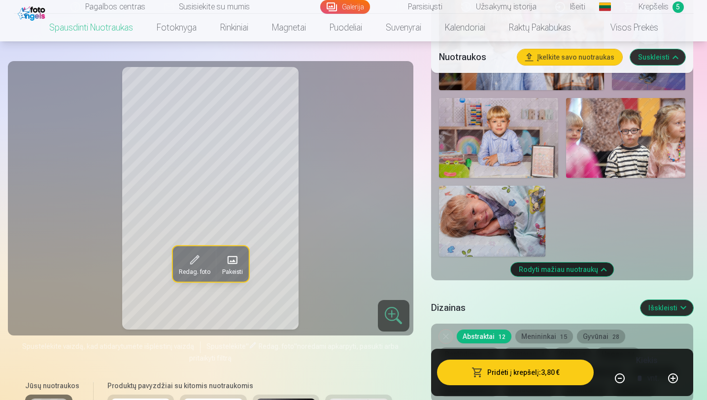
click at [648, 7] on span "Krepšelis" at bounding box center [653, 7] width 30 height 12
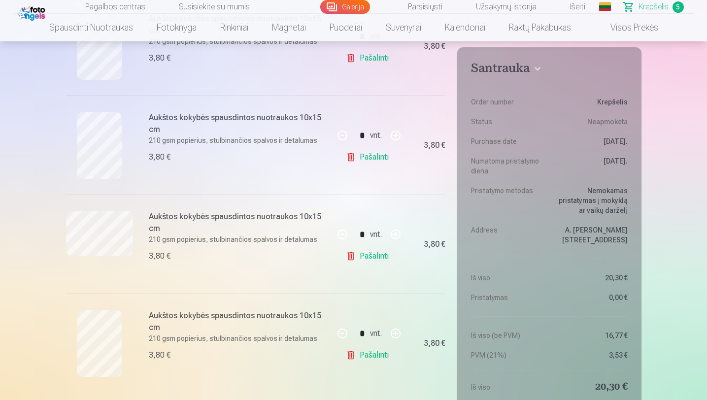
scroll to position [346, 0]
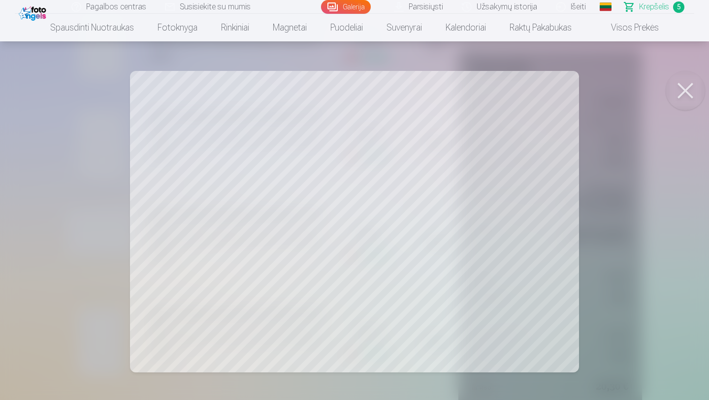
click at [687, 99] on button at bounding box center [685, 90] width 39 height 39
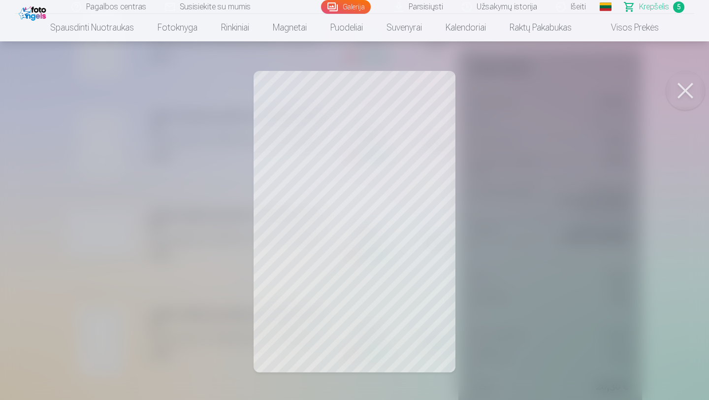
click at [684, 93] on button at bounding box center [685, 90] width 39 height 39
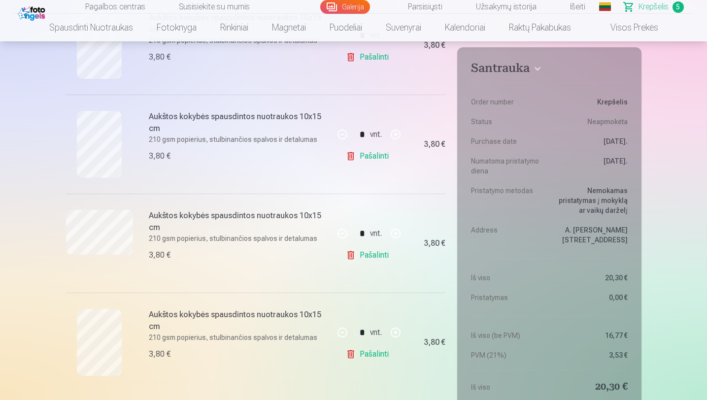
click at [368, 256] on link "Pašalinti" at bounding box center [369, 255] width 47 height 20
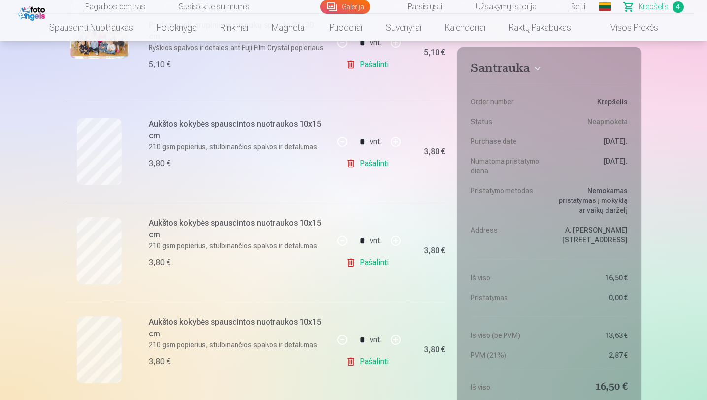
scroll to position [262, 0]
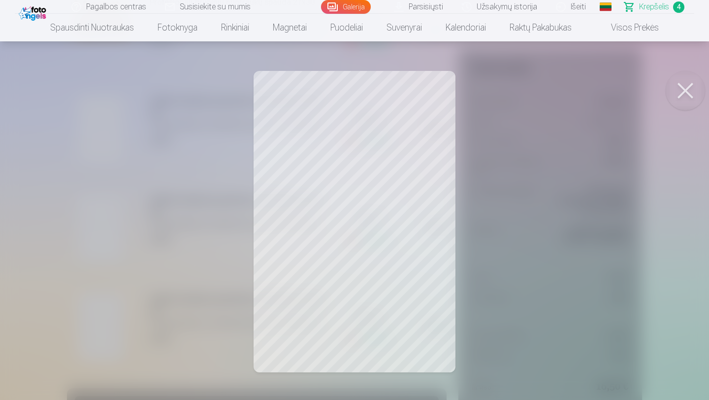
click at [685, 89] on button at bounding box center [685, 90] width 39 height 39
click at [681, 95] on button at bounding box center [685, 90] width 39 height 39
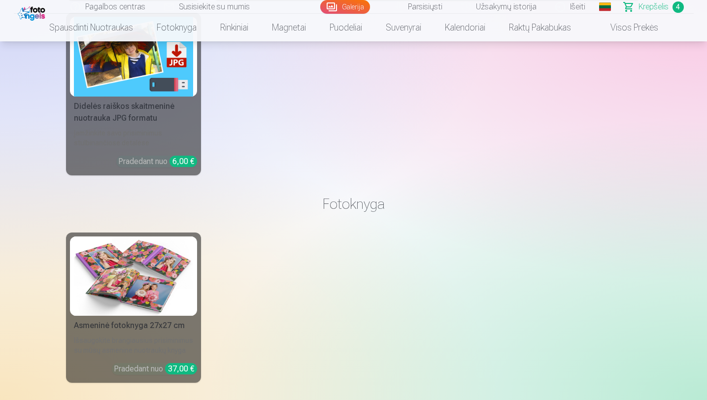
scroll to position [1389, 0]
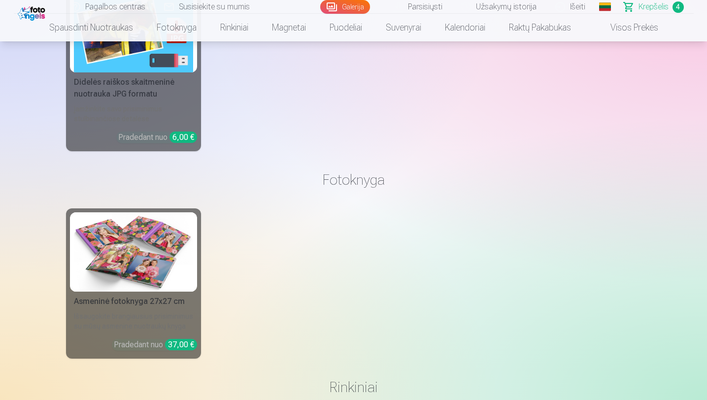
click at [150, 259] on img at bounding box center [133, 251] width 119 height 79
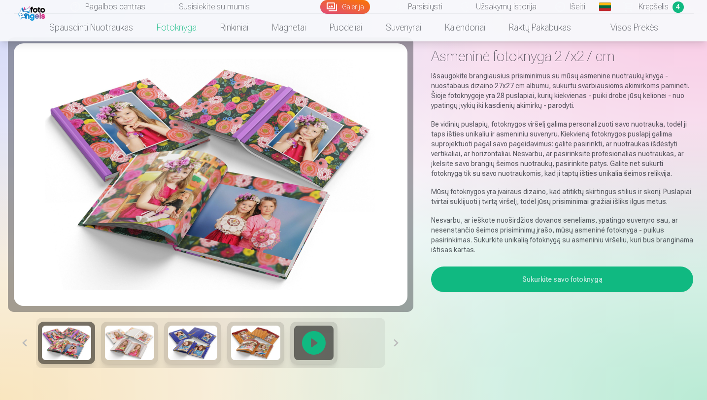
scroll to position [52, 0]
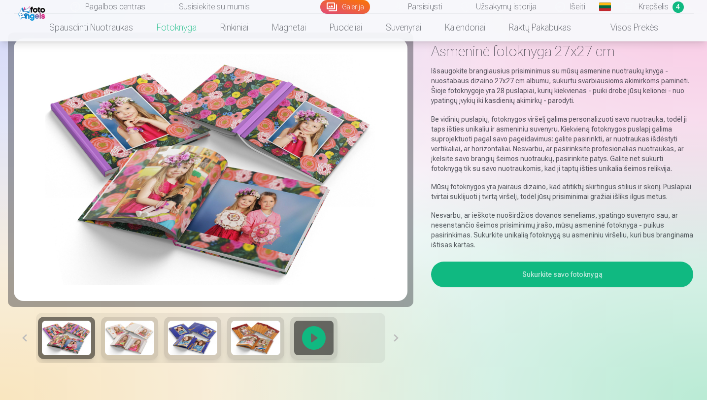
click at [395, 334] on button at bounding box center [396, 338] width 22 height 50
click at [550, 276] on button "Sukurkite savo fotoknygą" at bounding box center [562, 274] width 262 height 26
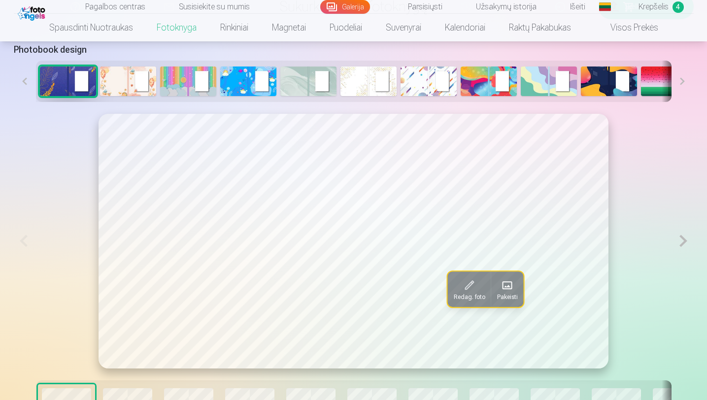
scroll to position [514, 0]
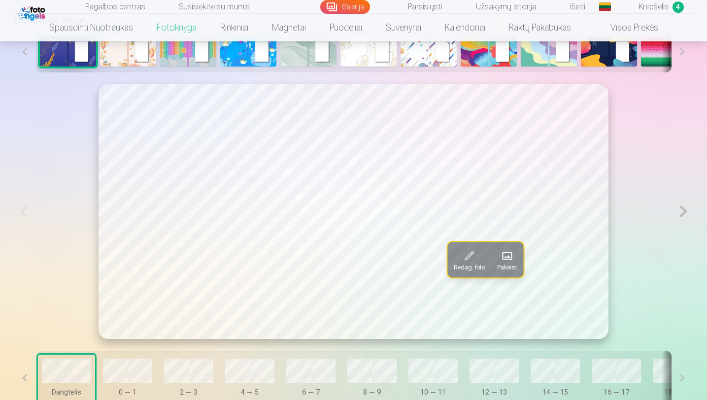
click at [682, 213] on button at bounding box center [683, 211] width 20 height 255
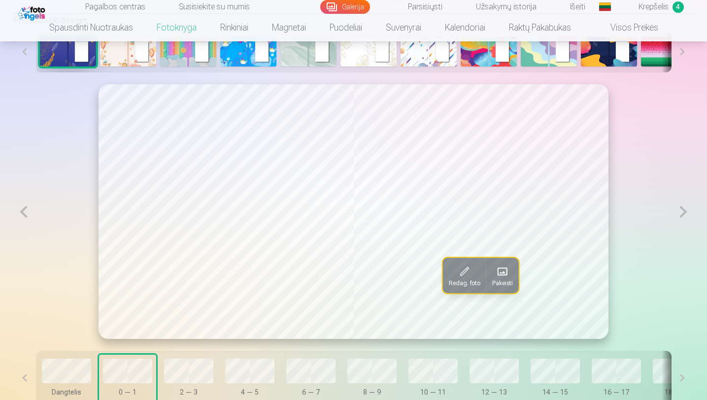
click at [682, 213] on button at bounding box center [683, 211] width 20 height 255
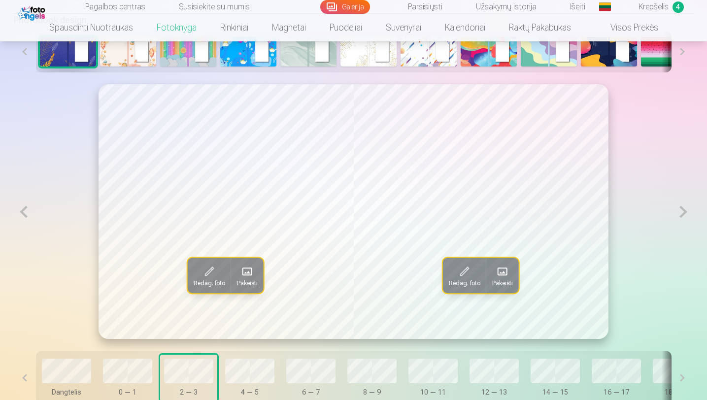
click at [682, 213] on button at bounding box center [683, 211] width 20 height 255
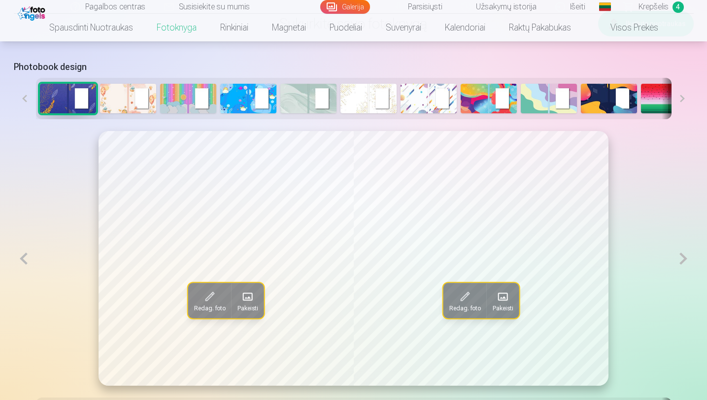
scroll to position [465, 0]
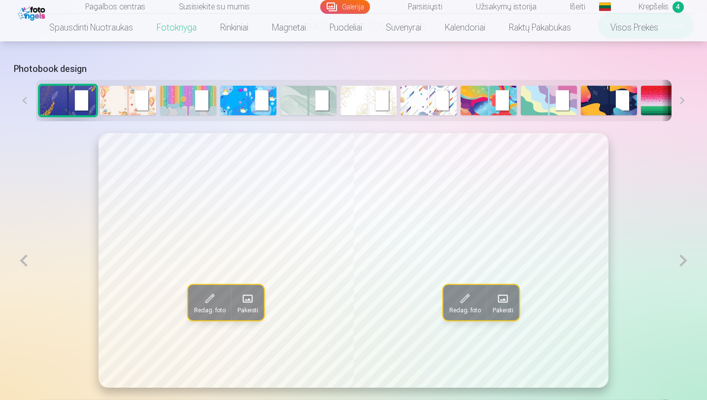
click at [120, 101] on img at bounding box center [128, 101] width 56 height 30
click at [194, 102] on img at bounding box center [188, 101] width 56 height 30
click at [236, 97] on img at bounding box center [248, 101] width 56 height 30
click at [497, 99] on img at bounding box center [488, 101] width 56 height 30
click at [65, 104] on img at bounding box center [68, 101] width 56 height 30
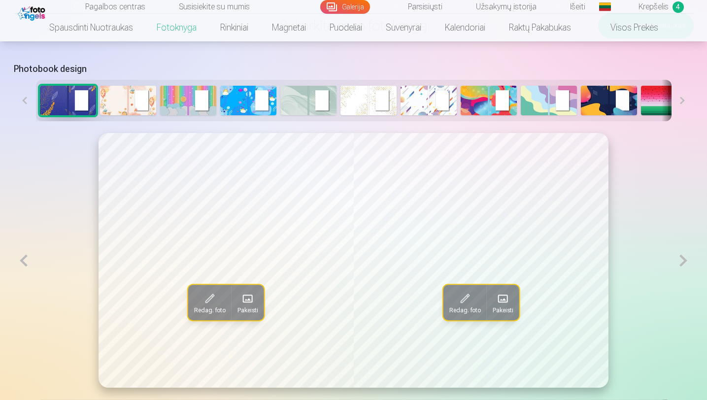
click at [142, 107] on img at bounding box center [128, 101] width 56 height 30
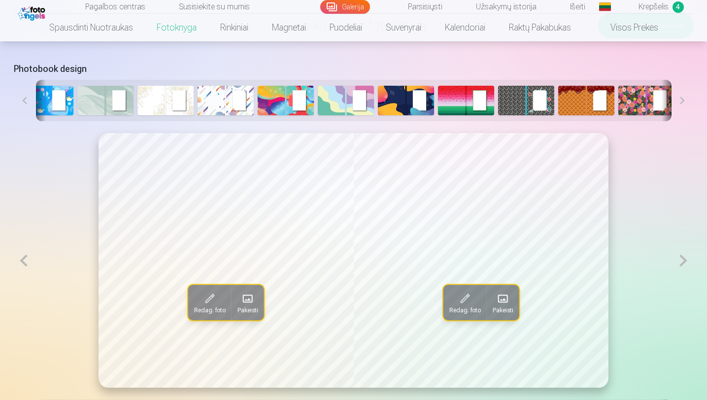
scroll to position [0, 210]
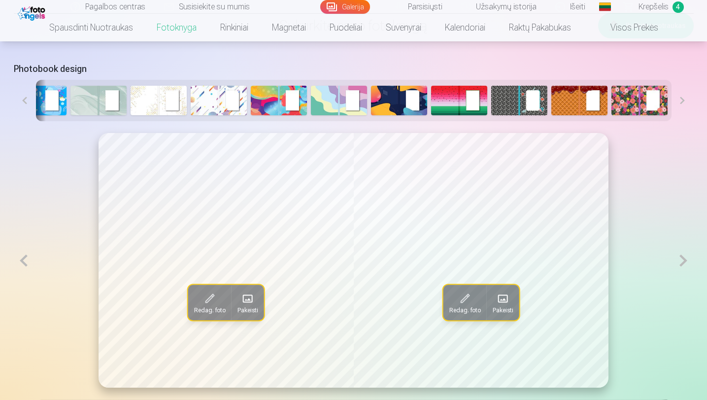
click at [638, 104] on img at bounding box center [639, 101] width 56 height 30
click at [413, 100] on img at bounding box center [399, 101] width 56 height 30
click at [334, 111] on img at bounding box center [339, 101] width 56 height 30
click at [284, 106] on img at bounding box center [279, 101] width 56 height 30
click at [226, 101] on img at bounding box center [219, 101] width 56 height 30
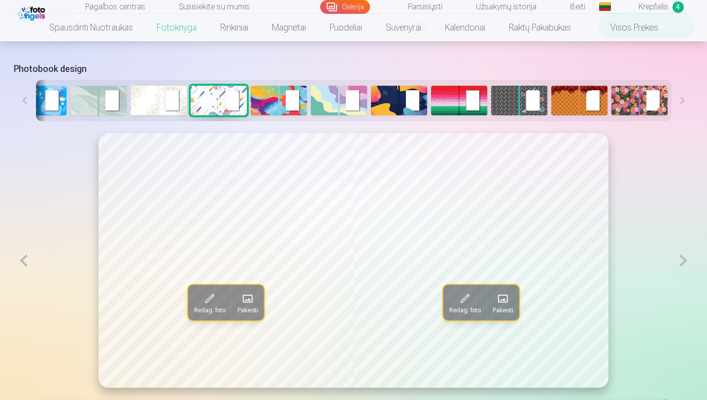
scroll to position [465, 0]
click at [684, 259] on button at bounding box center [683, 260] width 20 height 255
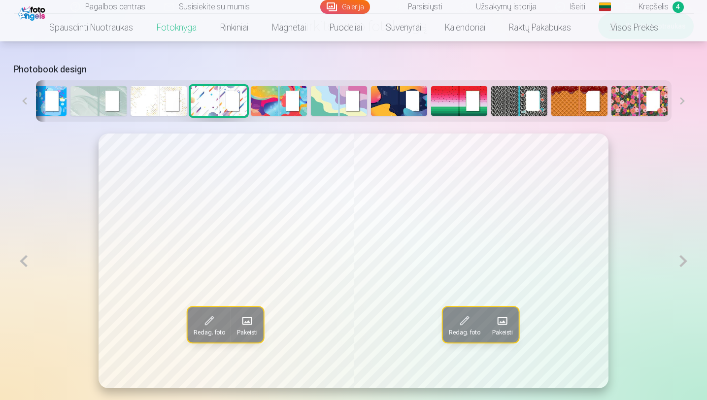
click at [684, 259] on button at bounding box center [683, 260] width 20 height 255
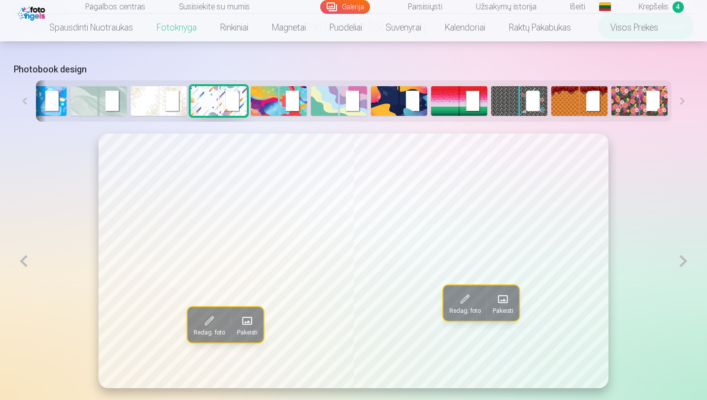
click at [684, 259] on button at bounding box center [683, 260] width 20 height 255
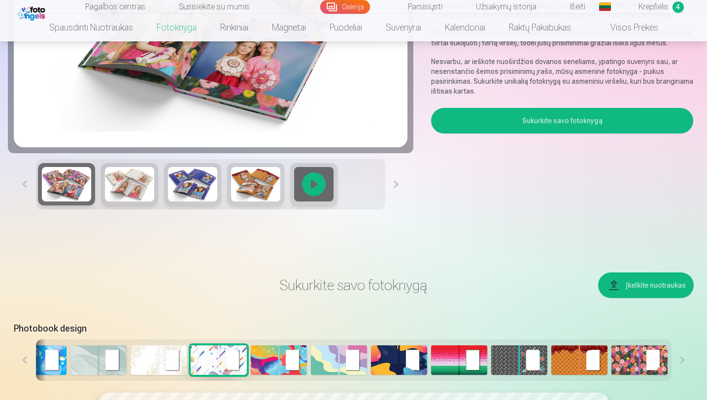
scroll to position [0, 0]
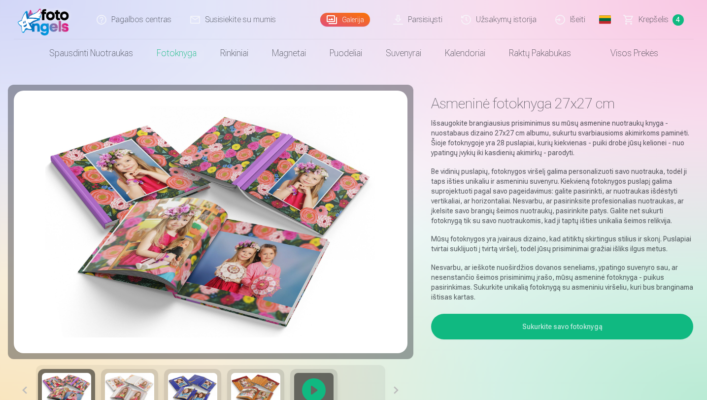
click at [502, 19] on link "Užsakymų istorija" at bounding box center [499, 19] width 94 height 39
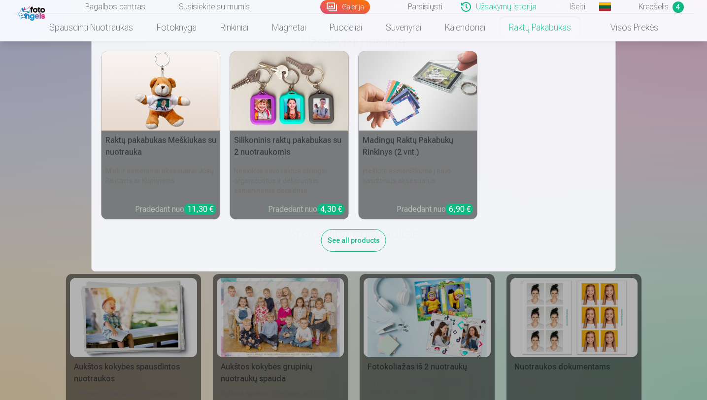
scroll to position [9, 0]
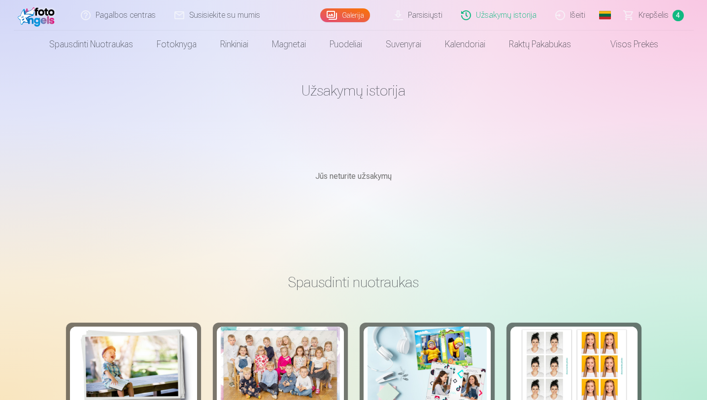
click at [643, 21] on link "Krepšelis 4" at bounding box center [654, 15] width 79 height 31
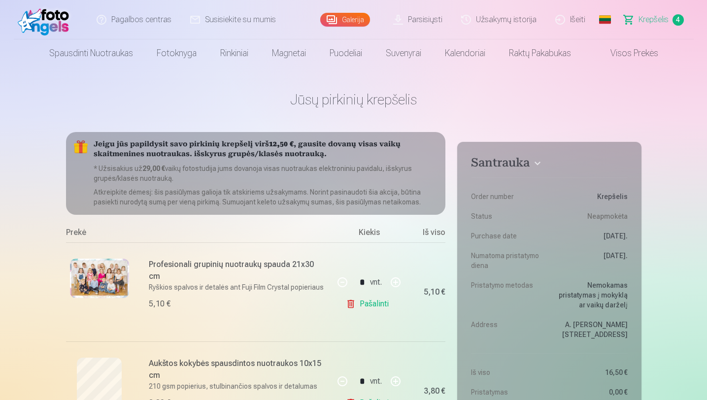
click at [640, 20] on span "Krepšelis" at bounding box center [653, 20] width 30 height 12
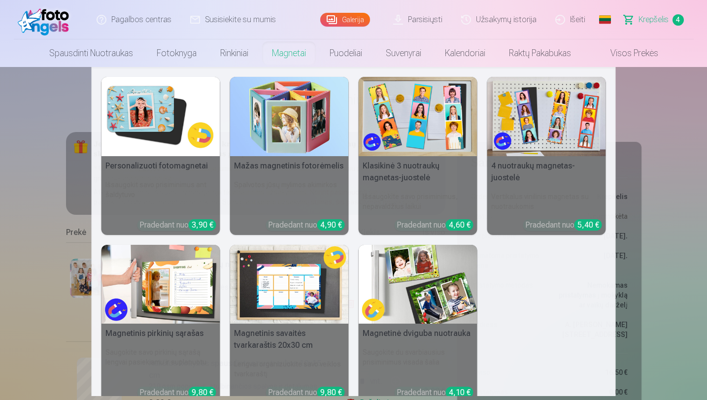
click at [285, 60] on link "Magnetai" at bounding box center [289, 53] width 58 height 28
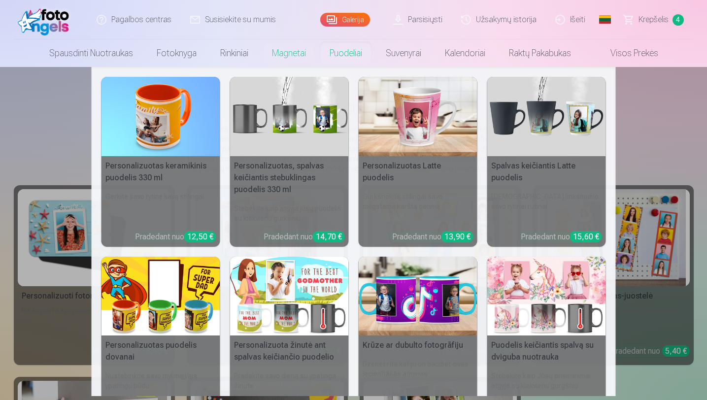
click at [352, 49] on link "Puodeliai" at bounding box center [346, 53] width 56 height 28
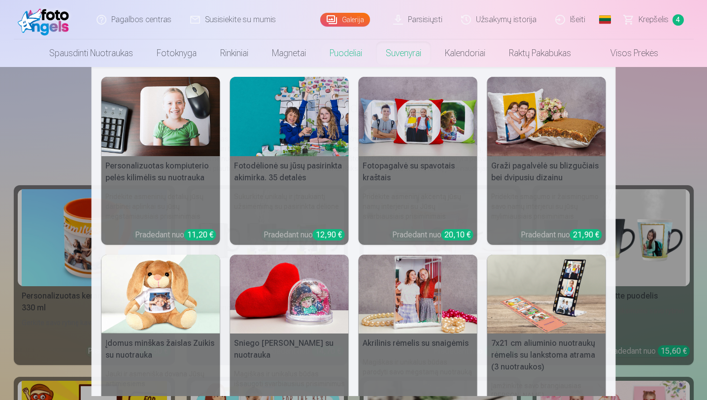
click at [401, 53] on link "Suvenyrai" at bounding box center [403, 53] width 59 height 28
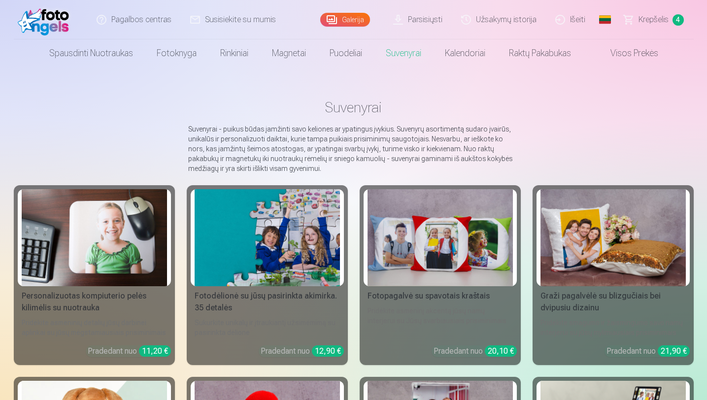
click at [658, 23] on span "Krepšelis" at bounding box center [653, 20] width 30 height 12
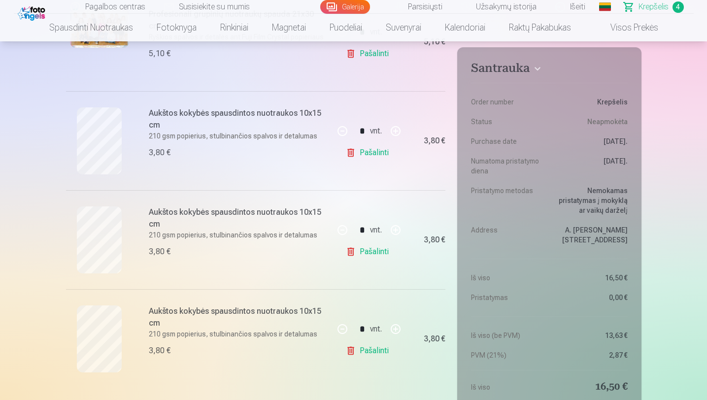
scroll to position [256, 0]
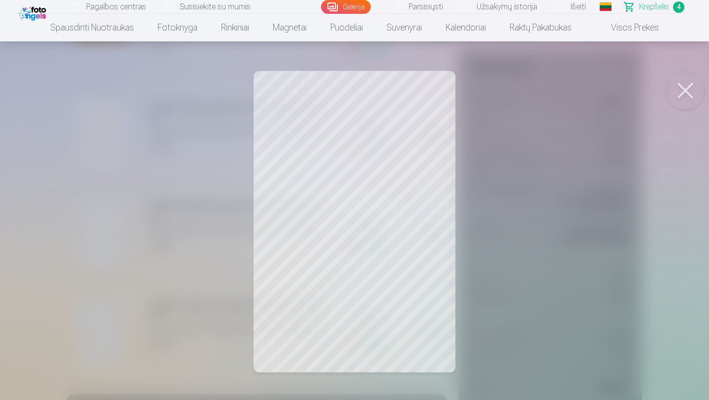
click at [683, 88] on button at bounding box center [685, 90] width 39 height 39
click at [687, 92] on button at bounding box center [685, 90] width 39 height 39
click at [687, 93] on button at bounding box center [685, 90] width 39 height 39
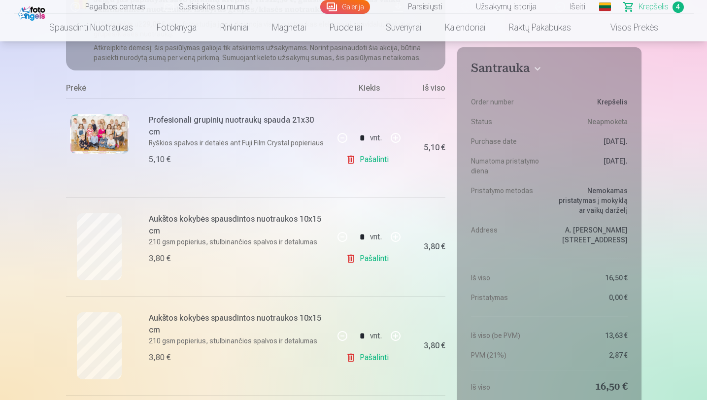
scroll to position [60, 0]
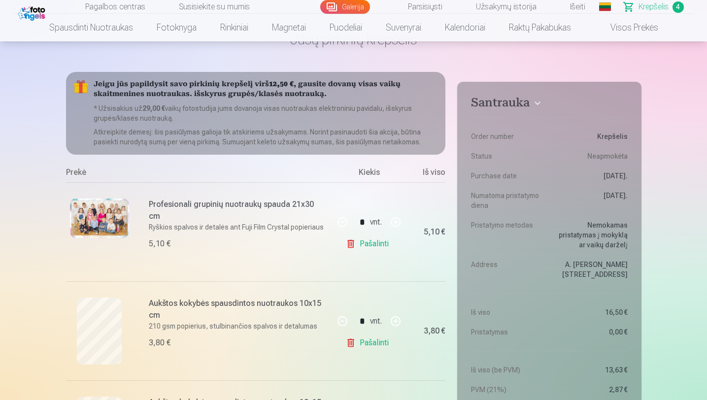
click at [109, 221] on img at bounding box center [99, 217] width 59 height 39
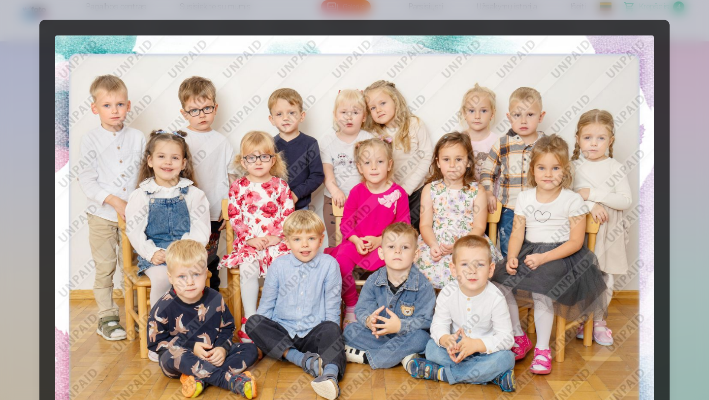
click at [677, 129] on div at bounding box center [354, 200] width 709 height 400
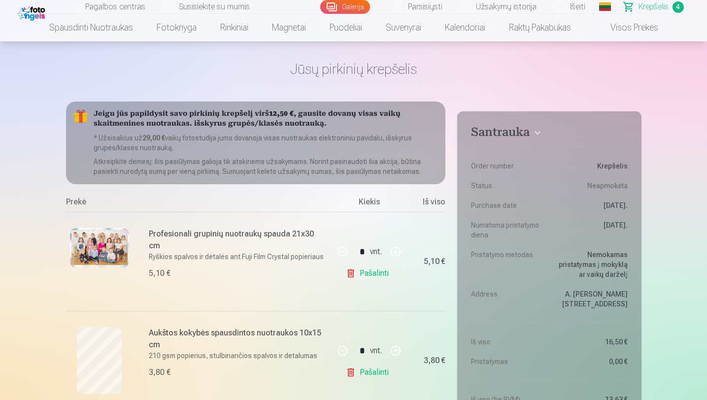
scroll to position [0, 0]
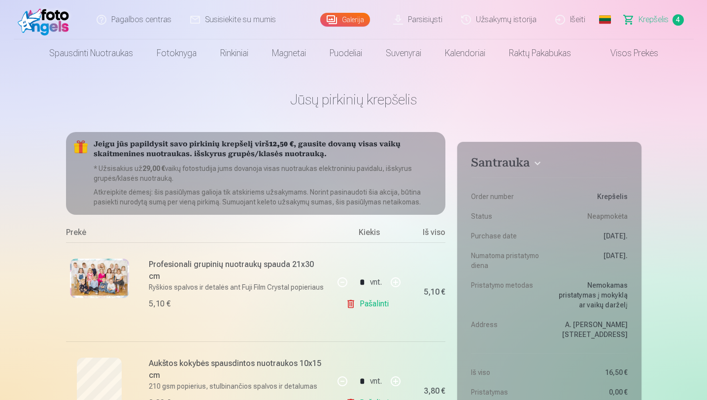
click at [416, 22] on link "Parsisiųsti" at bounding box center [418, 19] width 68 height 39
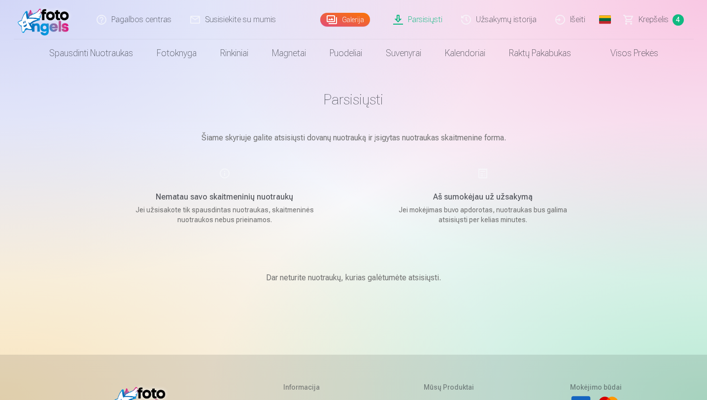
click at [350, 26] on link "Galerija" at bounding box center [345, 20] width 50 height 14
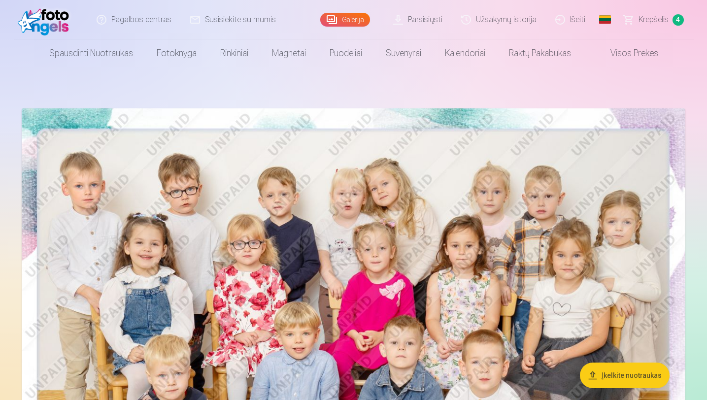
click at [652, 21] on span "Krepšelis" at bounding box center [653, 20] width 30 height 12
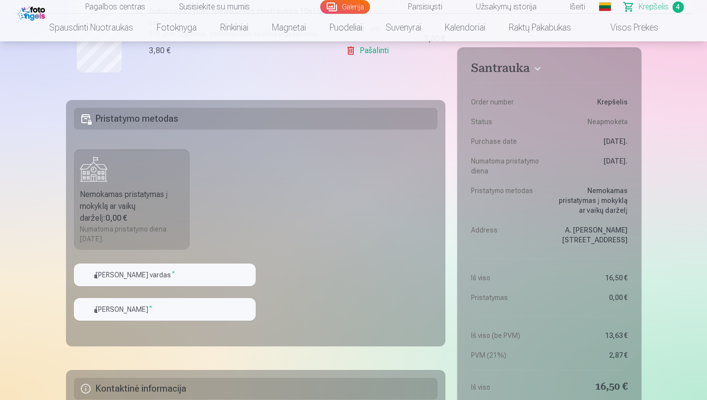
scroll to position [552, 0]
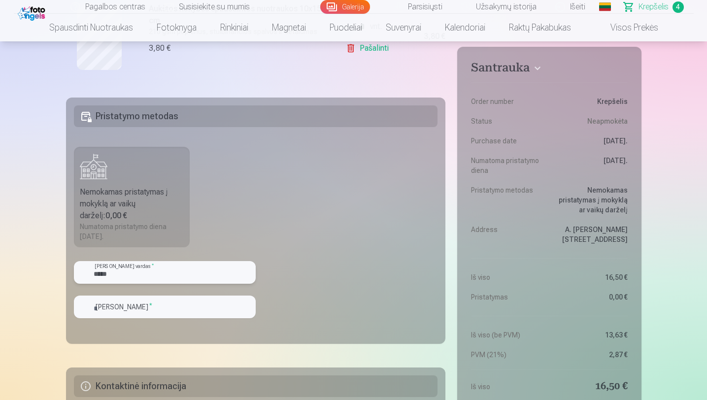
type input "*****"
click at [104, 308] on input "text" at bounding box center [165, 306] width 182 height 23
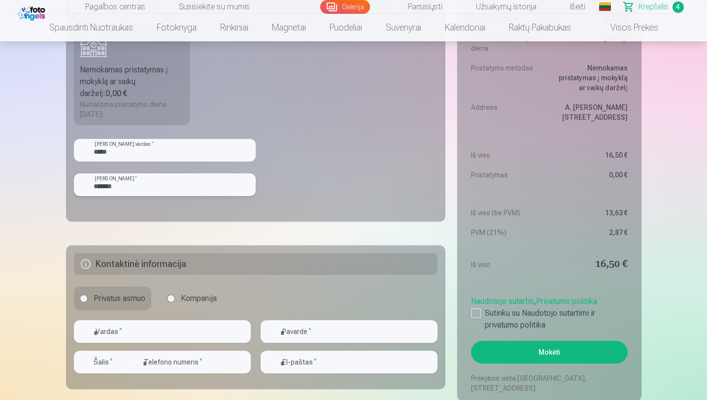
scroll to position [680, 0]
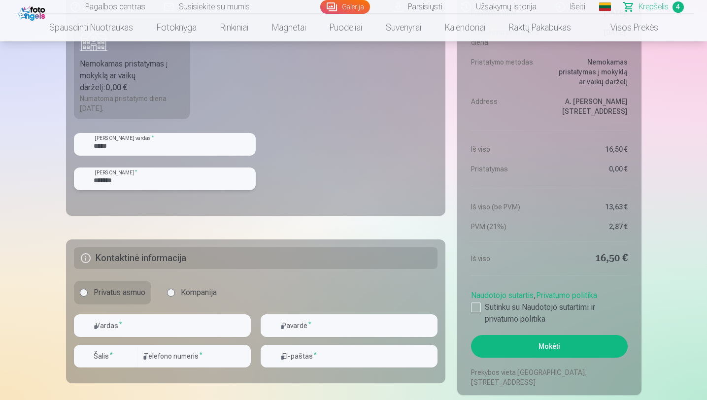
type input "*******"
click at [105, 329] on input "text" at bounding box center [162, 325] width 177 height 23
type input "******"
type input "*********"
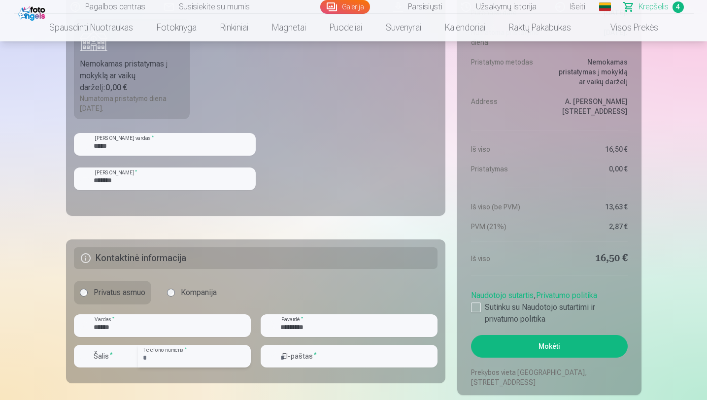
type input "**********"
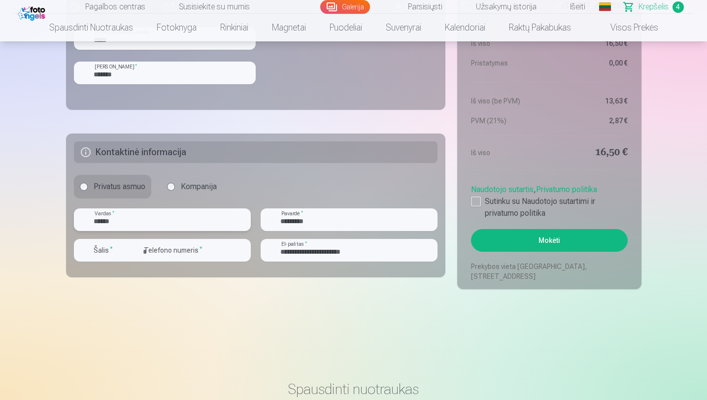
scroll to position [790, 0]
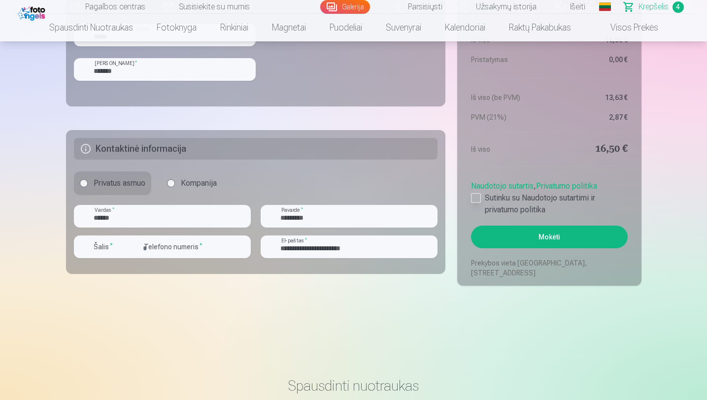
click at [476, 198] on div at bounding box center [476, 198] width 10 height 10
click at [552, 239] on button "Mokėti" at bounding box center [549, 237] width 156 height 23
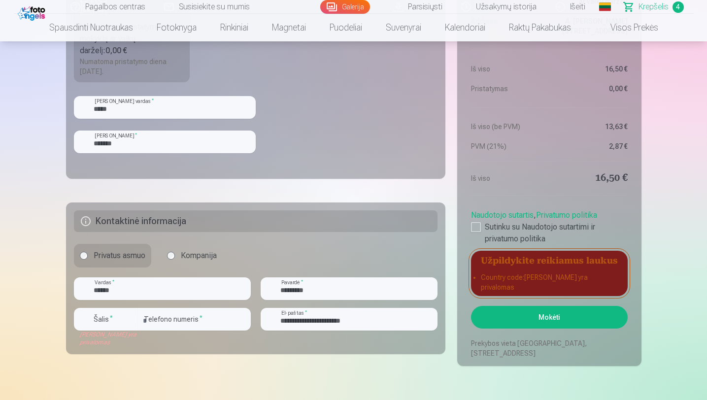
scroll to position [739, 0]
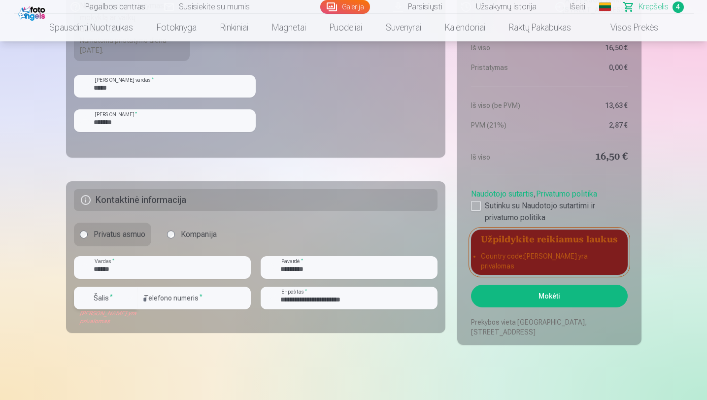
click at [100, 300] on label "Šalis *" at bounding box center [103, 298] width 27 height 10
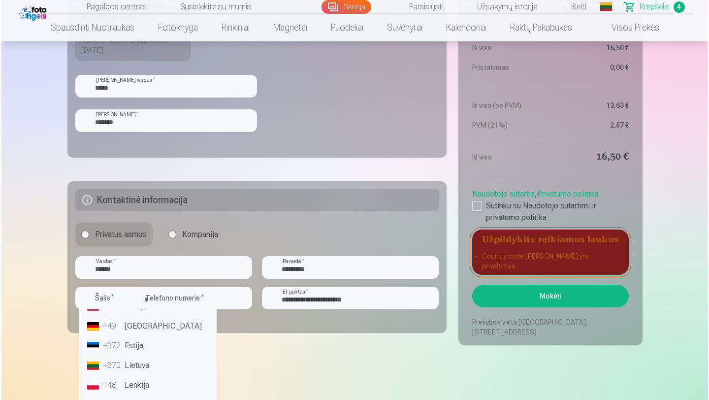
scroll to position [41, 0]
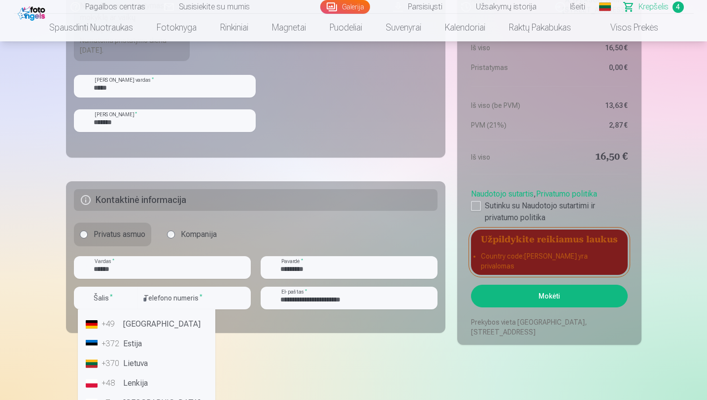
click at [106, 357] on div "+370" at bounding box center [111, 363] width 20 height 12
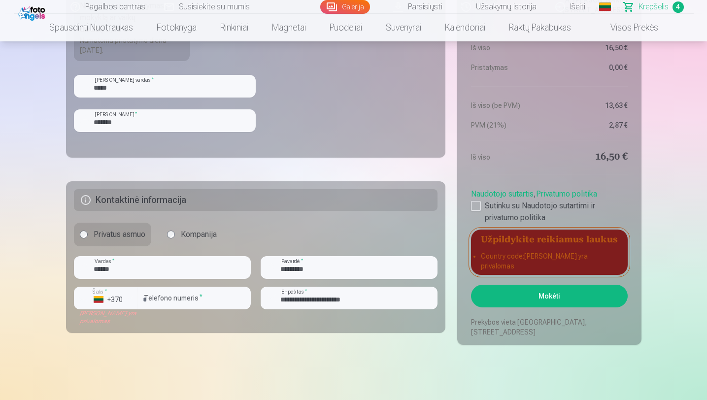
click at [549, 292] on button "Mokėti" at bounding box center [549, 296] width 156 height 23
